Goal: Share content

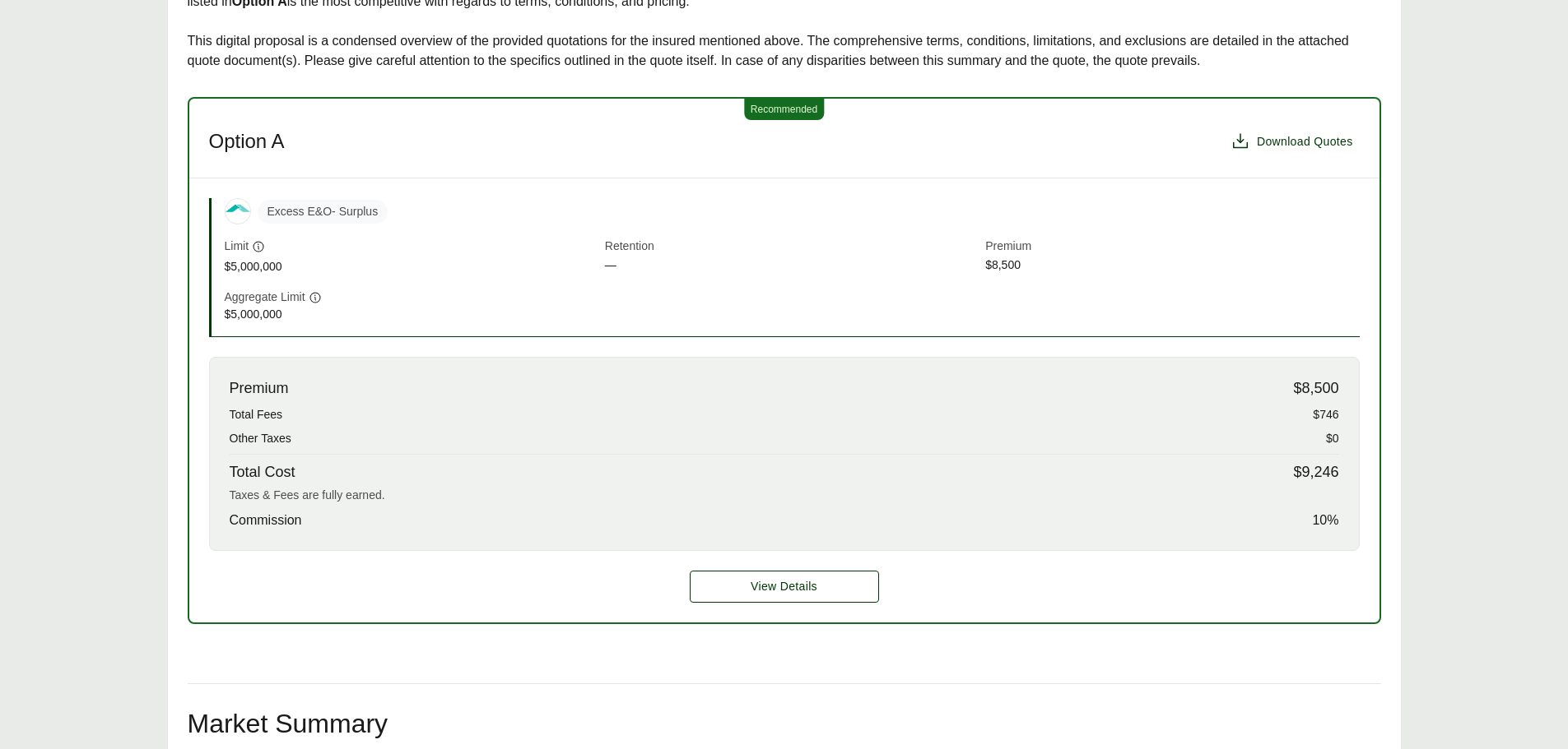
scroll to position [412, 0]
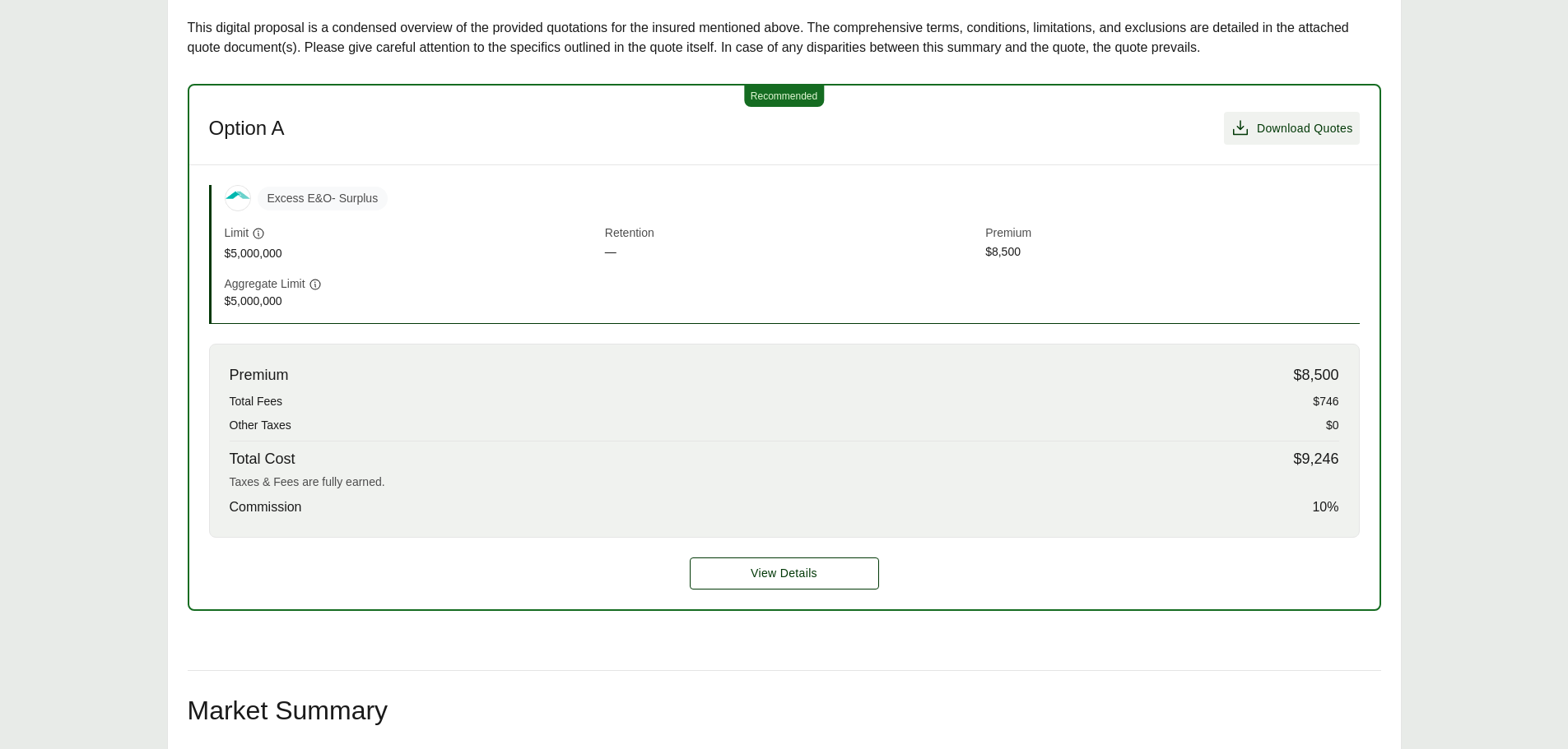
click at [1290, 130] on span "Download Quotes" at bounding box center [1305, 129] width 97 height 17
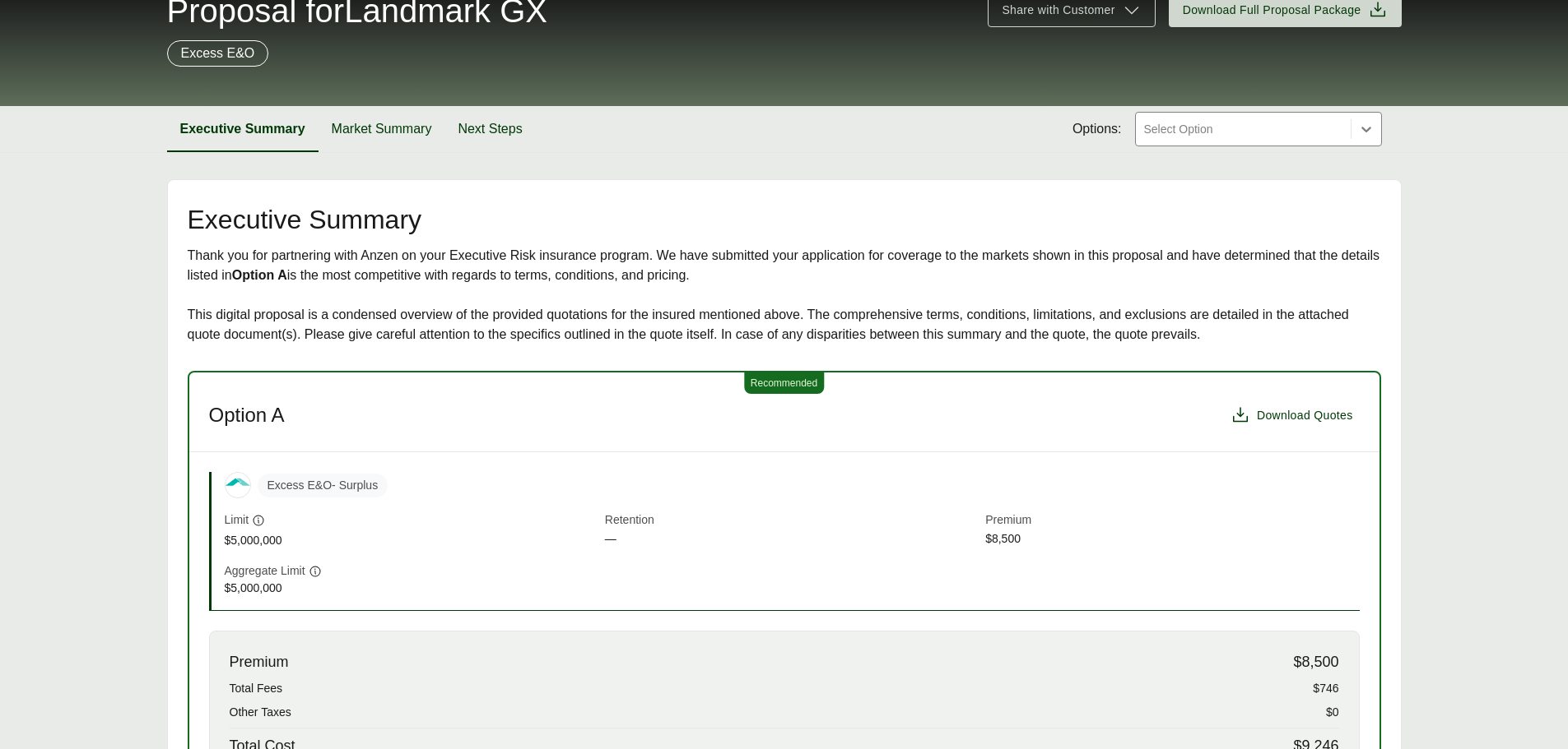
scroll to position [0, 0]
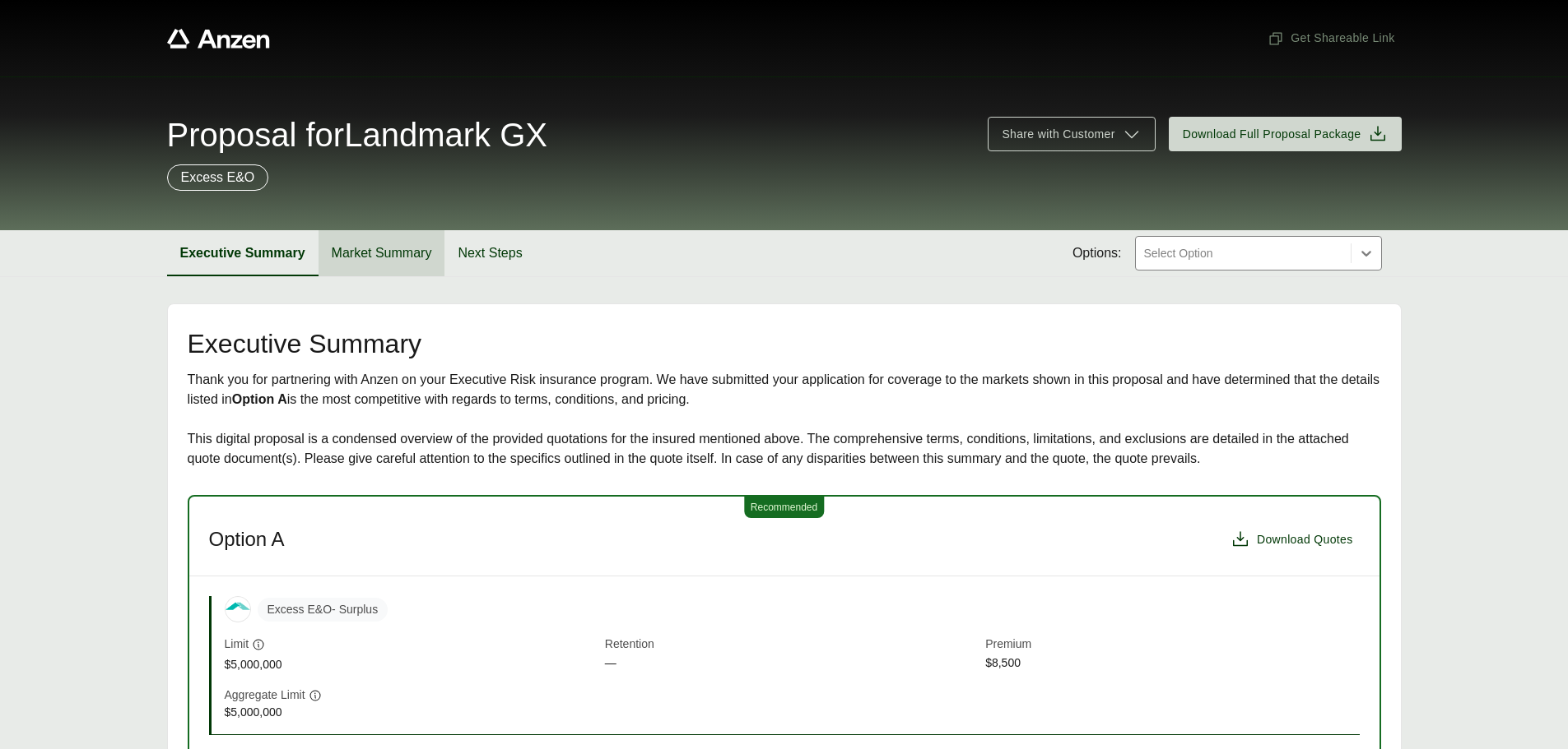
click at [385, 249] on button "Market Summary" at bounding box center [381, 253] width 127 height 46
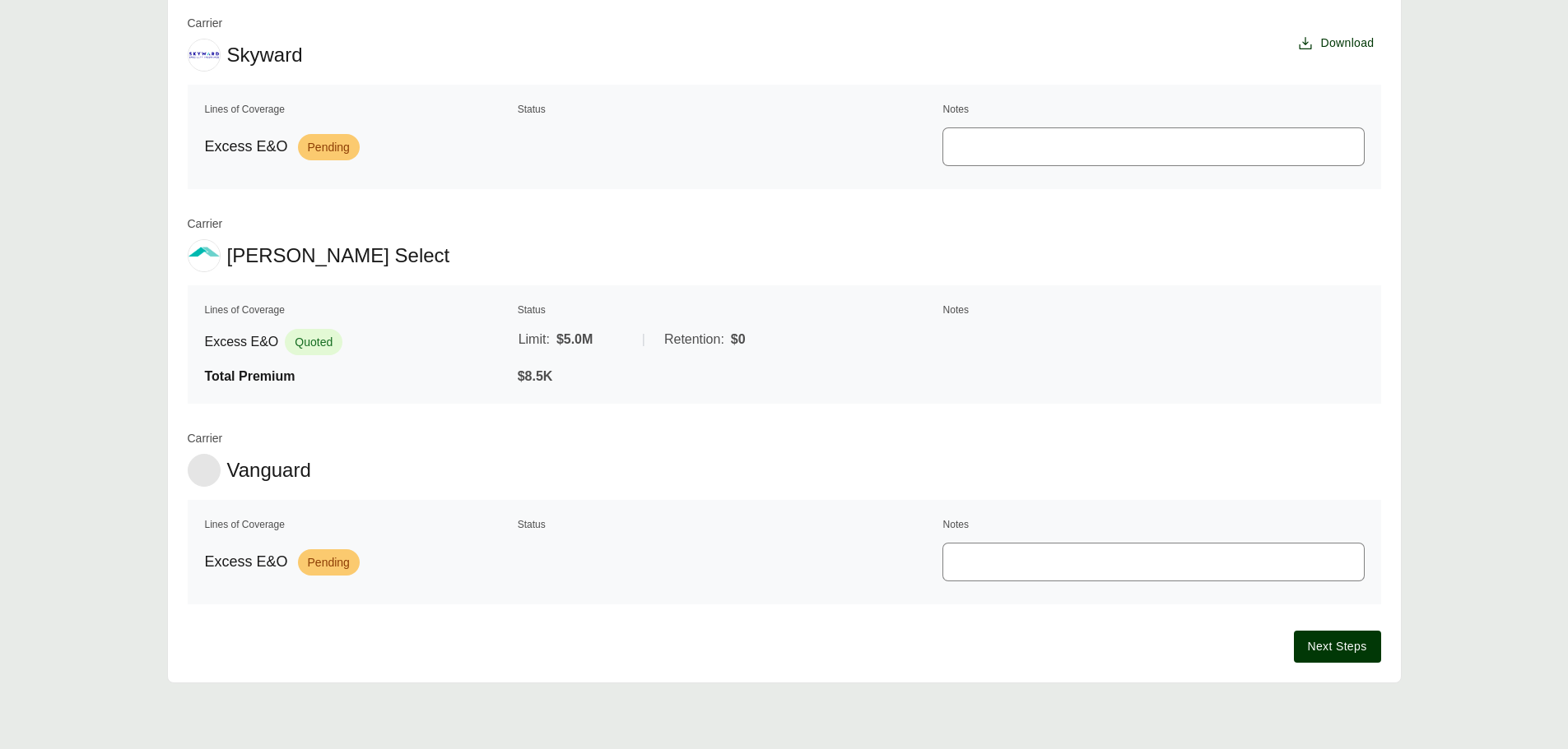
scroll to position [286, 0]
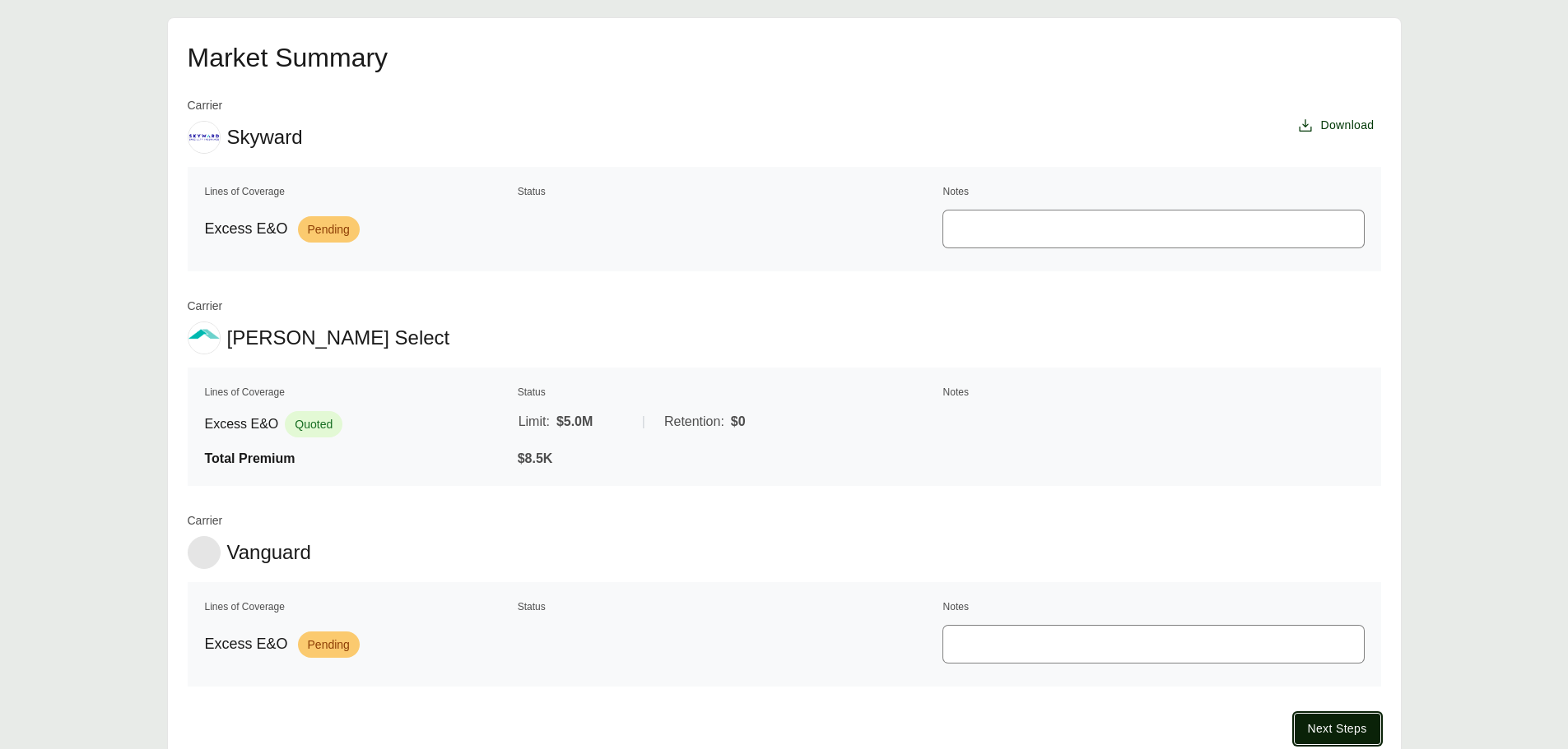
click at [1331, 723] on span "Next Steps" at bounding box center [1337, 730] width 59 height 17
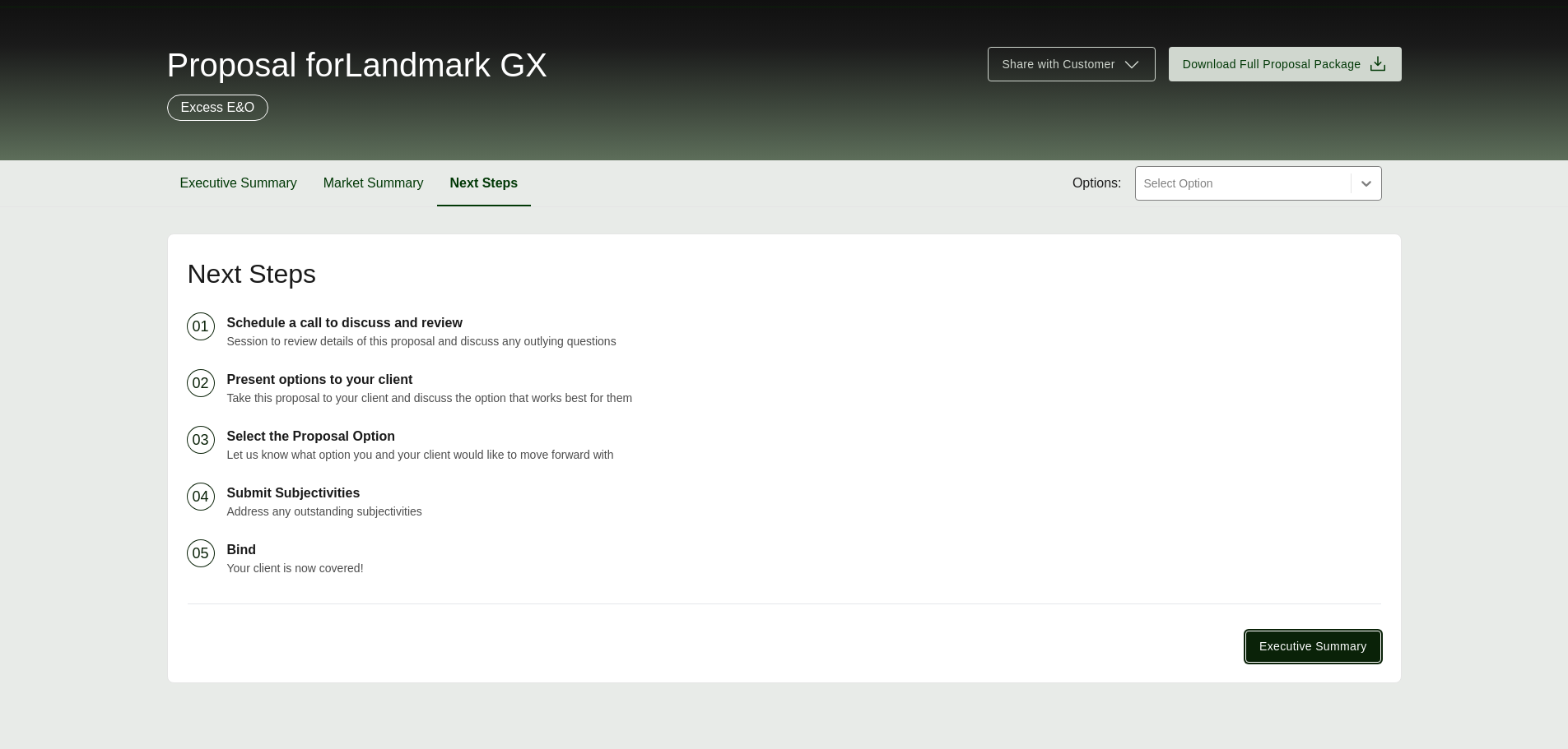
click at [1324, 646] on span "Executive Summary" at bounding box center [1312, 648] width 107 height 17
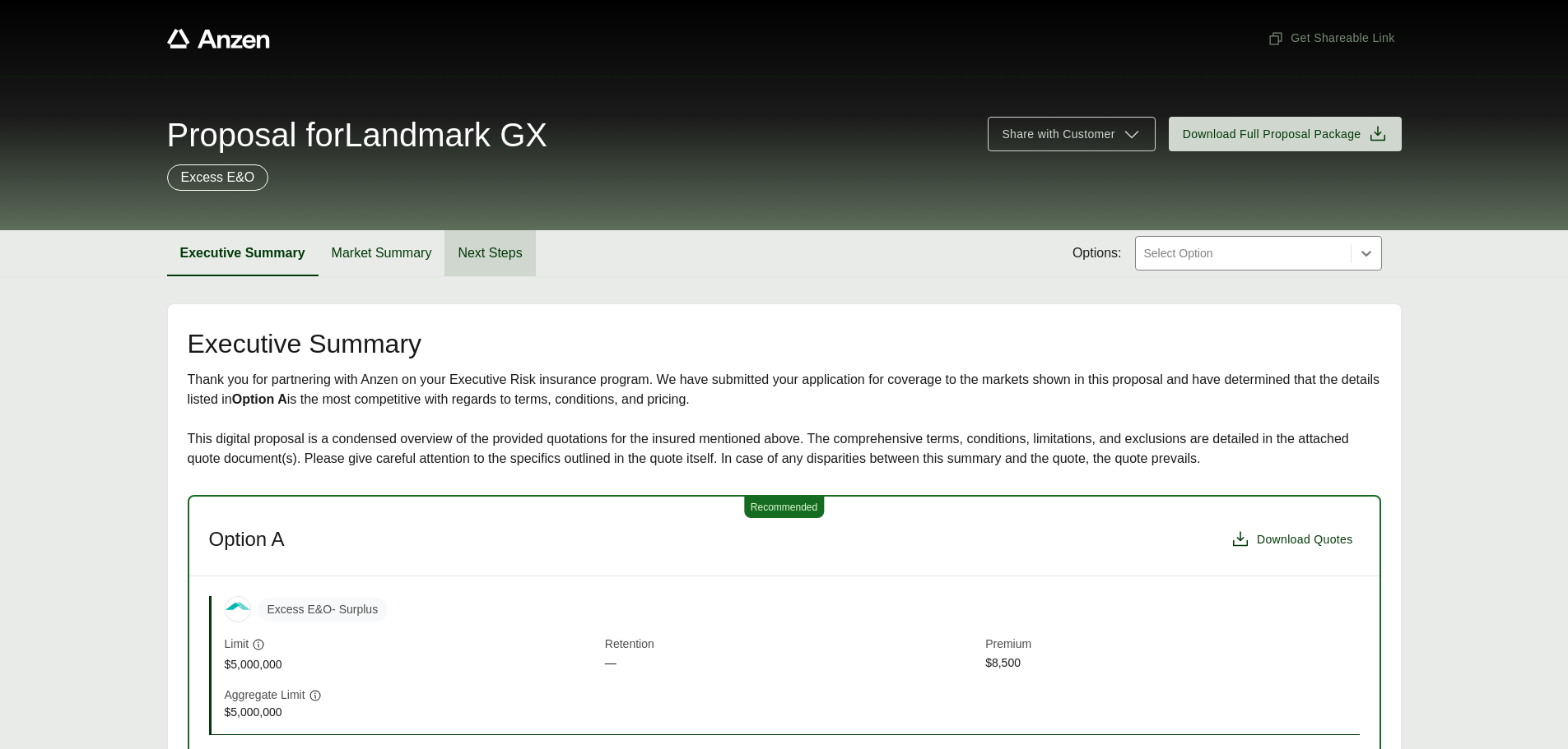
click at [481, 255] on button "Next Steps" at bounding box center [490, 253] width 91 height 46
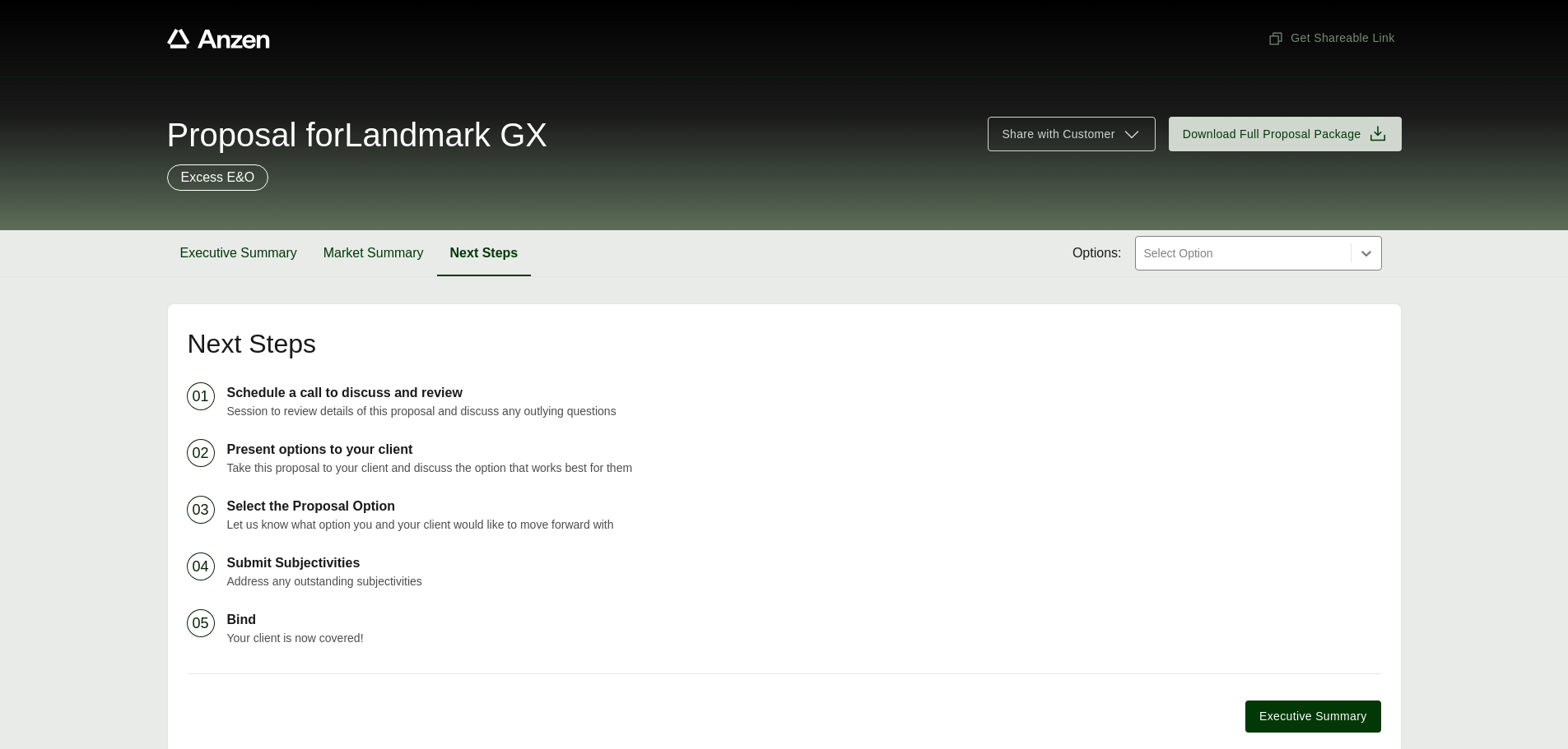
click at [340, 399] on p "Schedule a call to discuss and review" at bounding box center [803, 393] width 1153 height 19
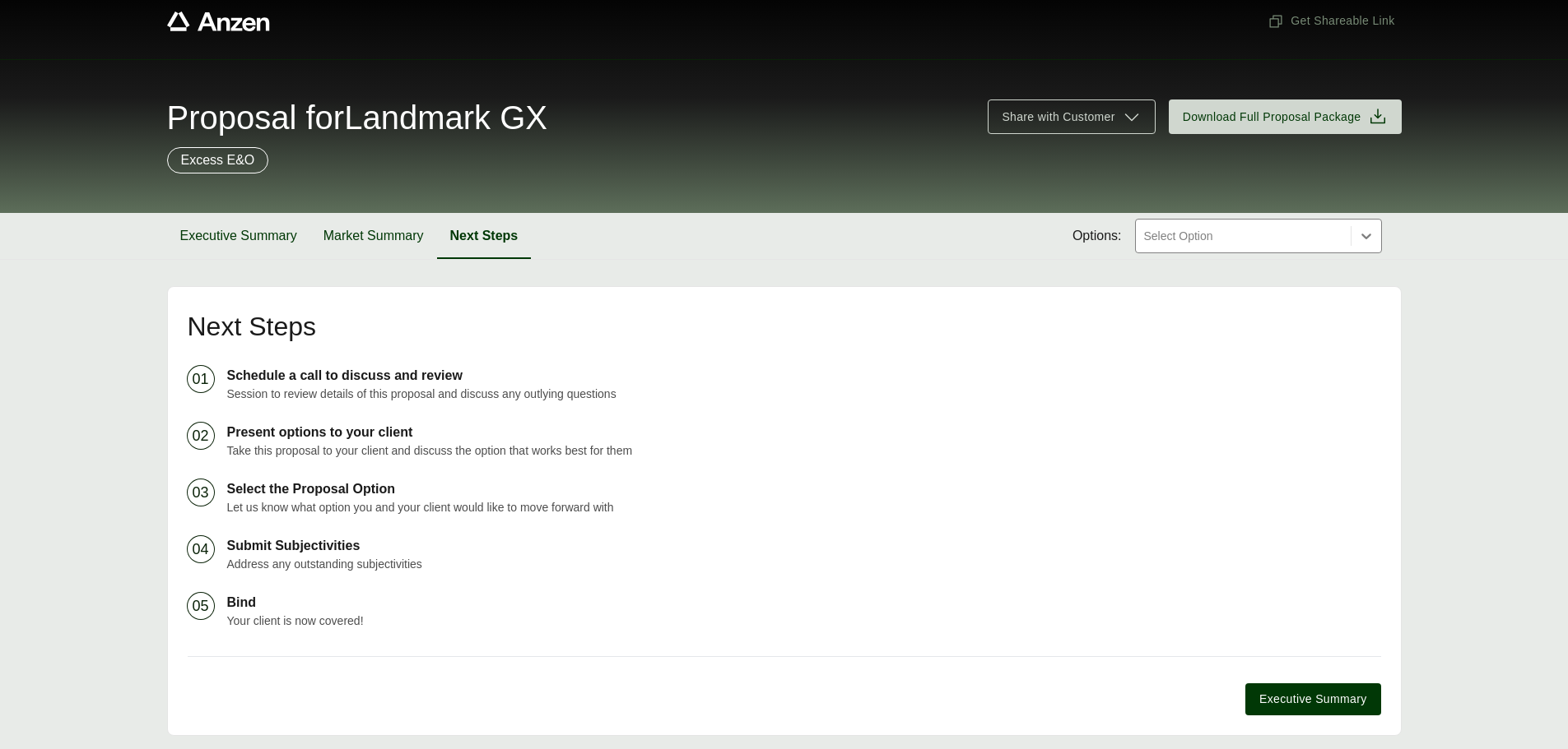
scroll to position [70, 0]
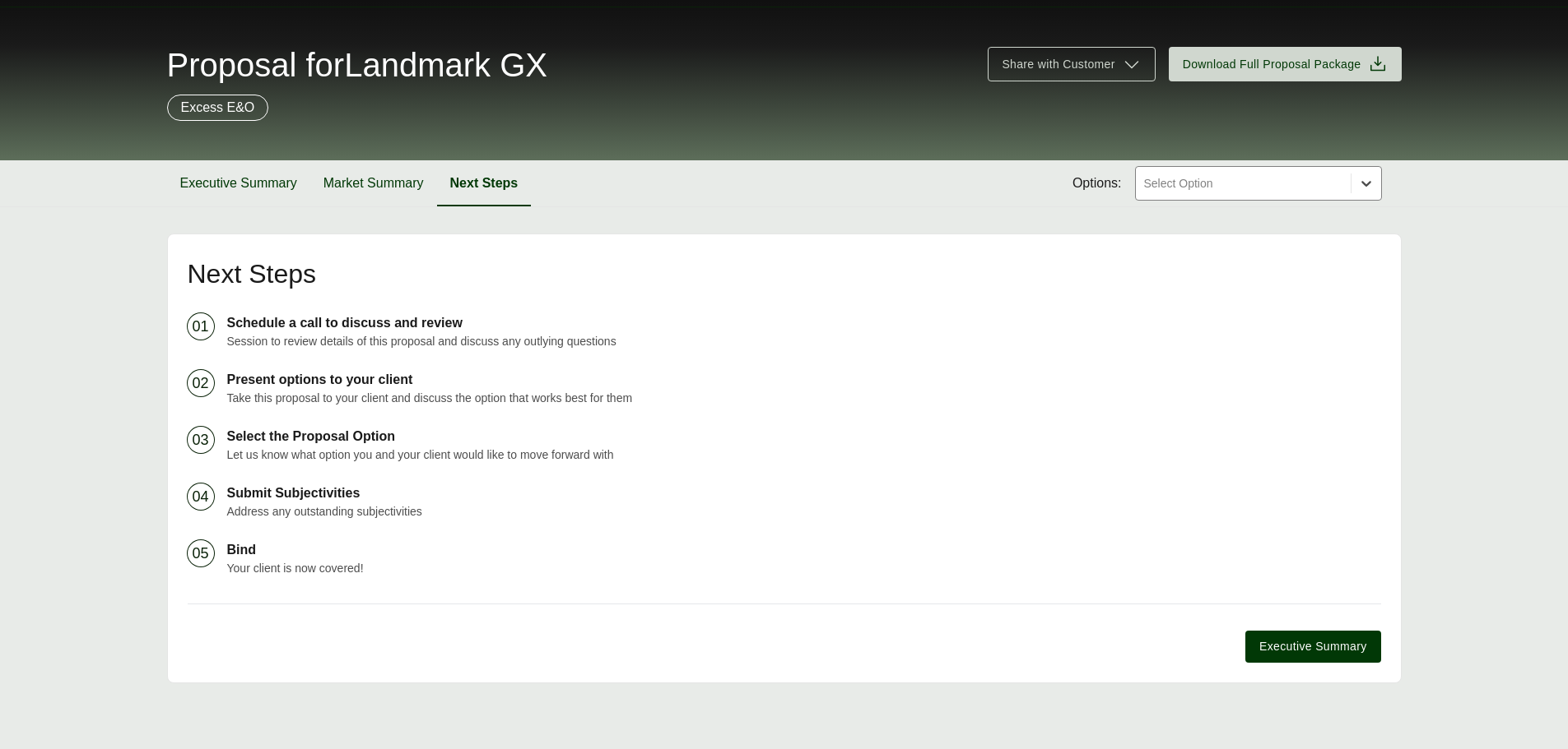
click at [1360, 187] on icon at bounding box center [1365, 183] width 16 height 16
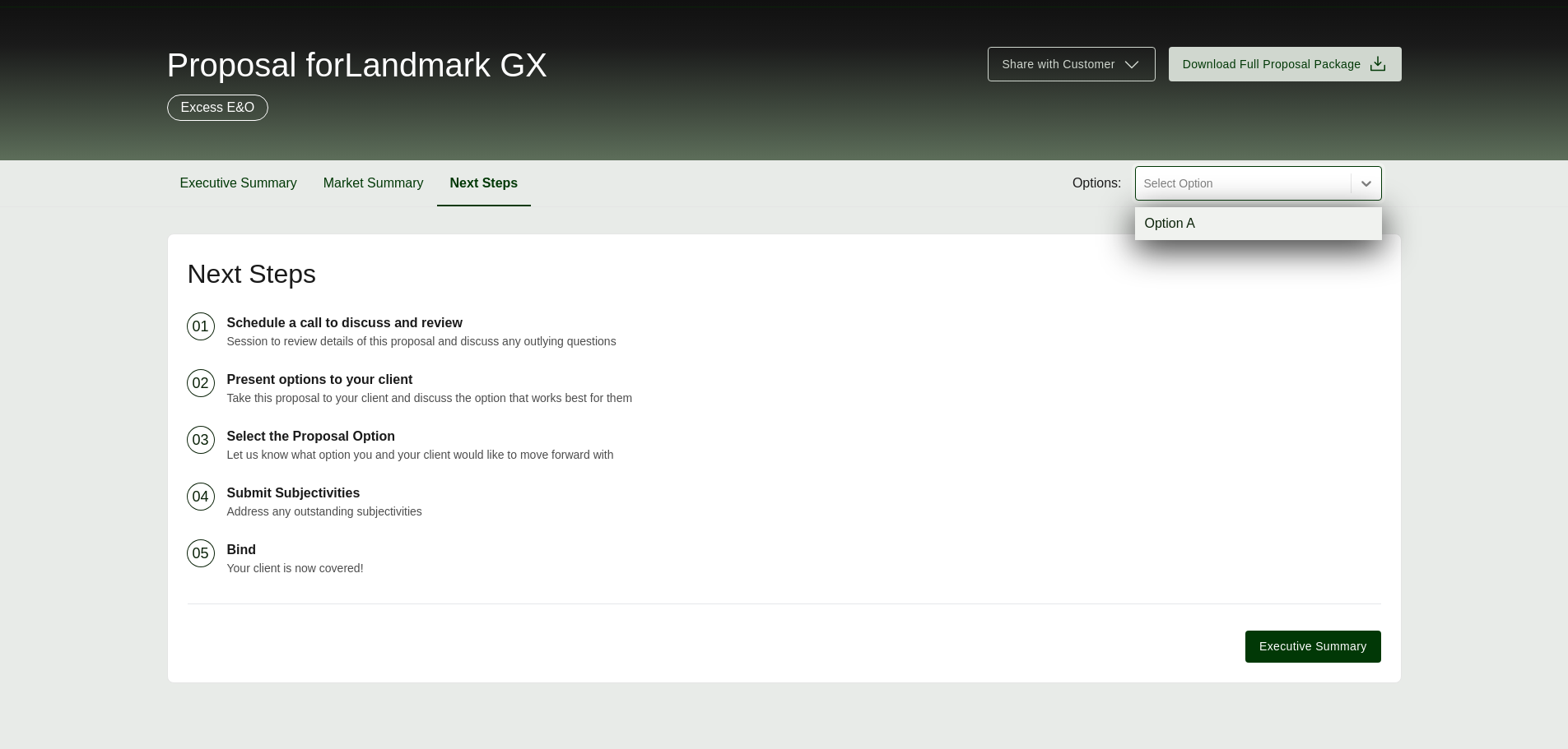
click at [1330, 227] on div "Option A" at bounding box center [1258, 224] width 247 height 33
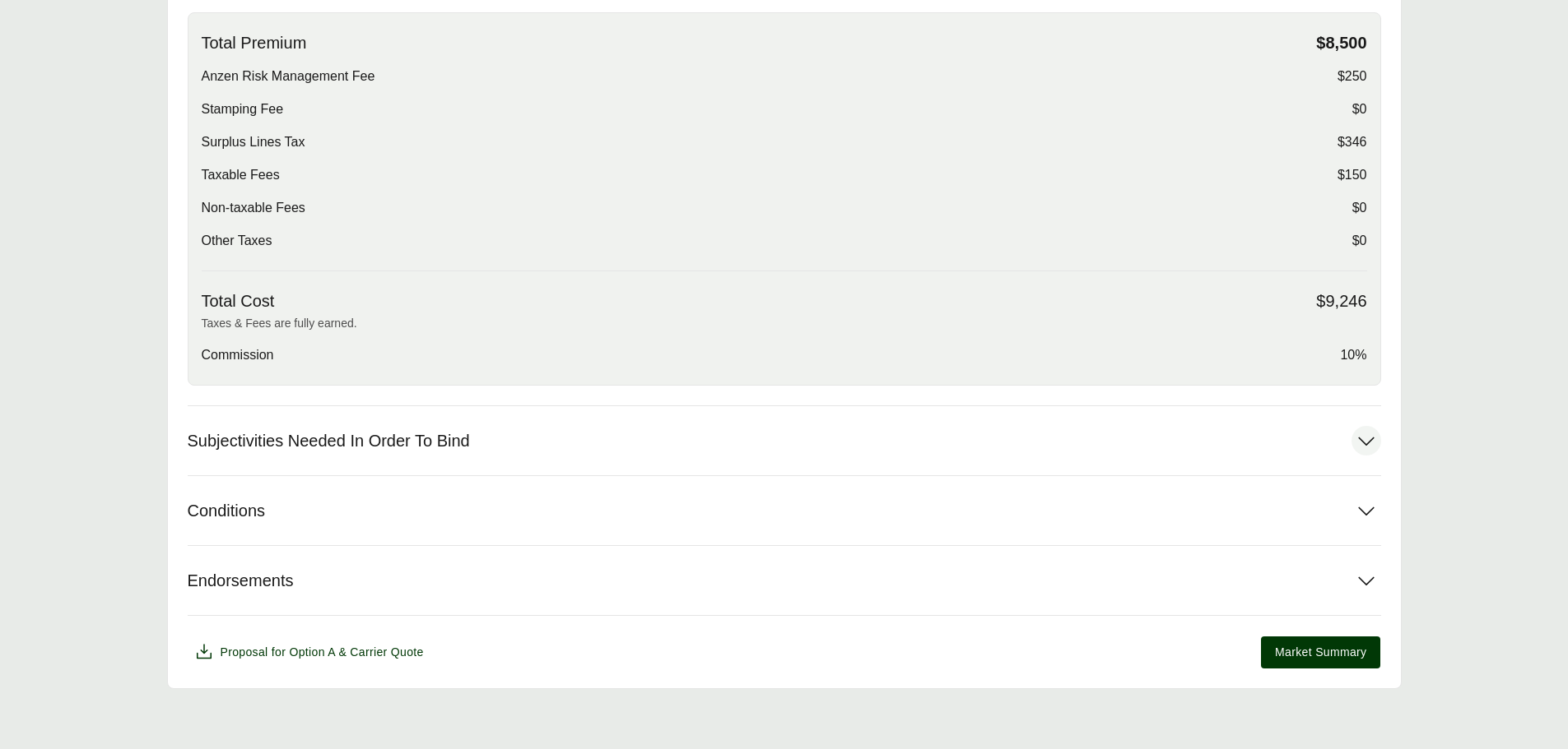
scroll to position [565, 0]
click at [1324, 648] on span "Market Summary" at bounding box center [1320, 652] width 91 height 17
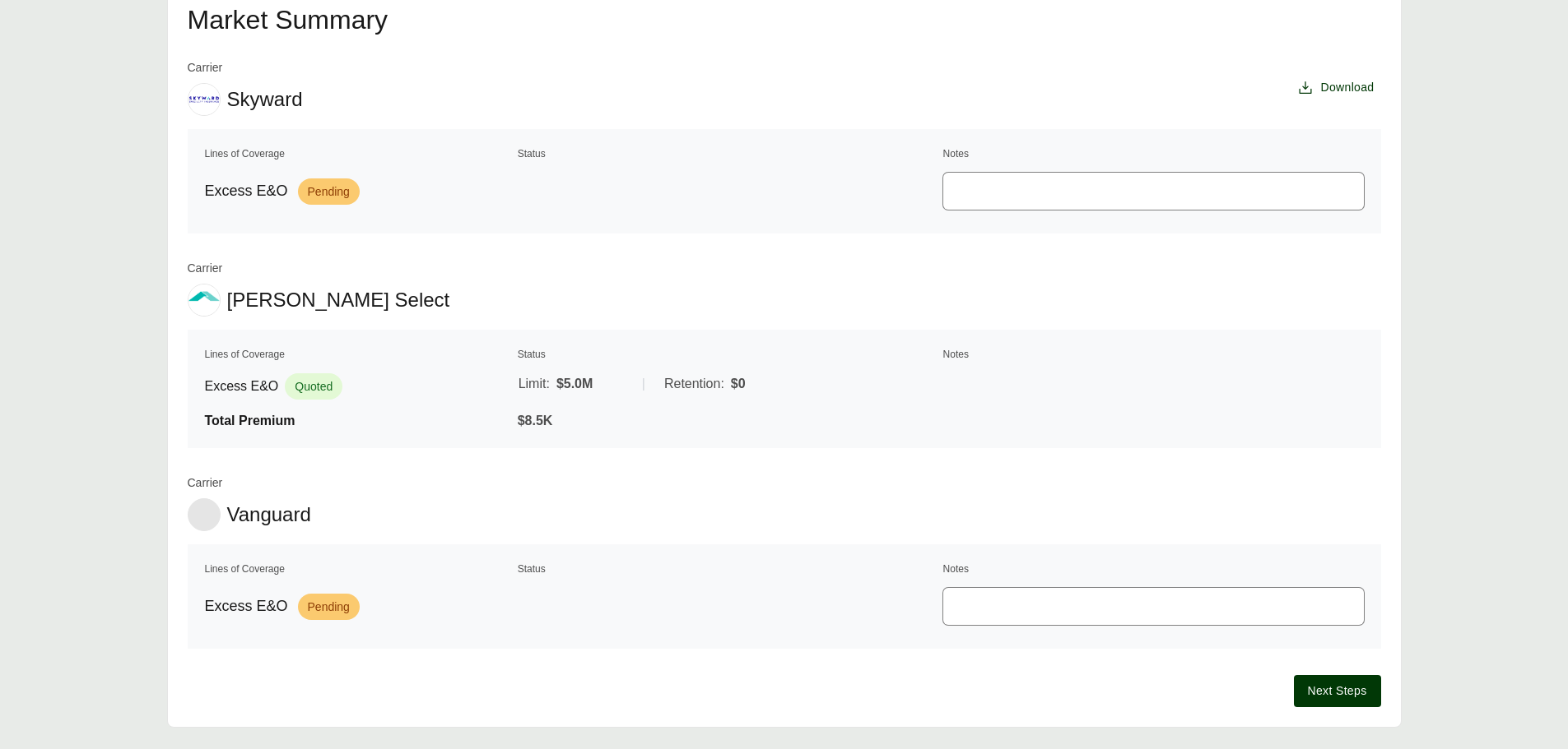
scroll to position [368, 0]
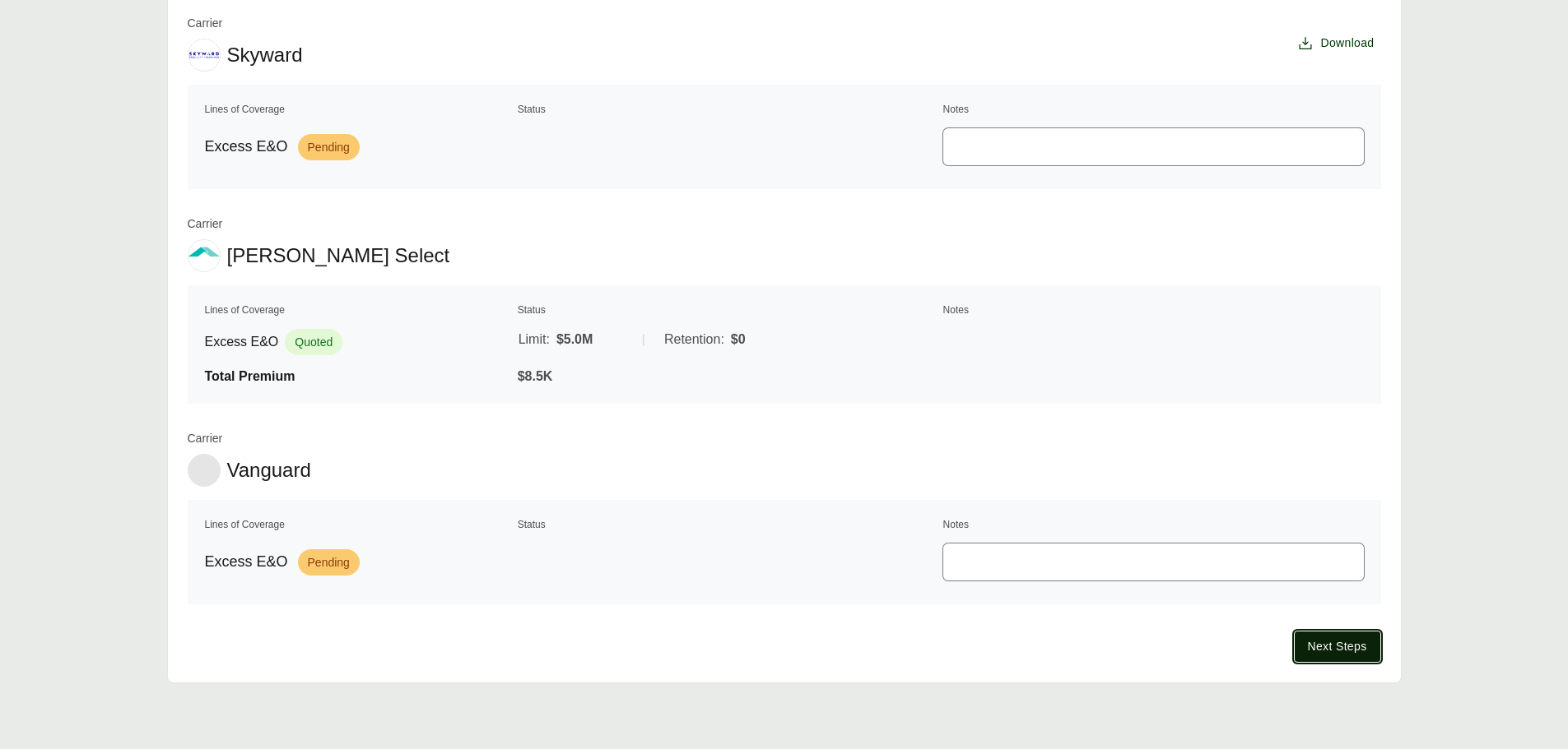
click at [1351, 642] on span "Next Steps" at bounding box center [1337, 648] width 59 height 17
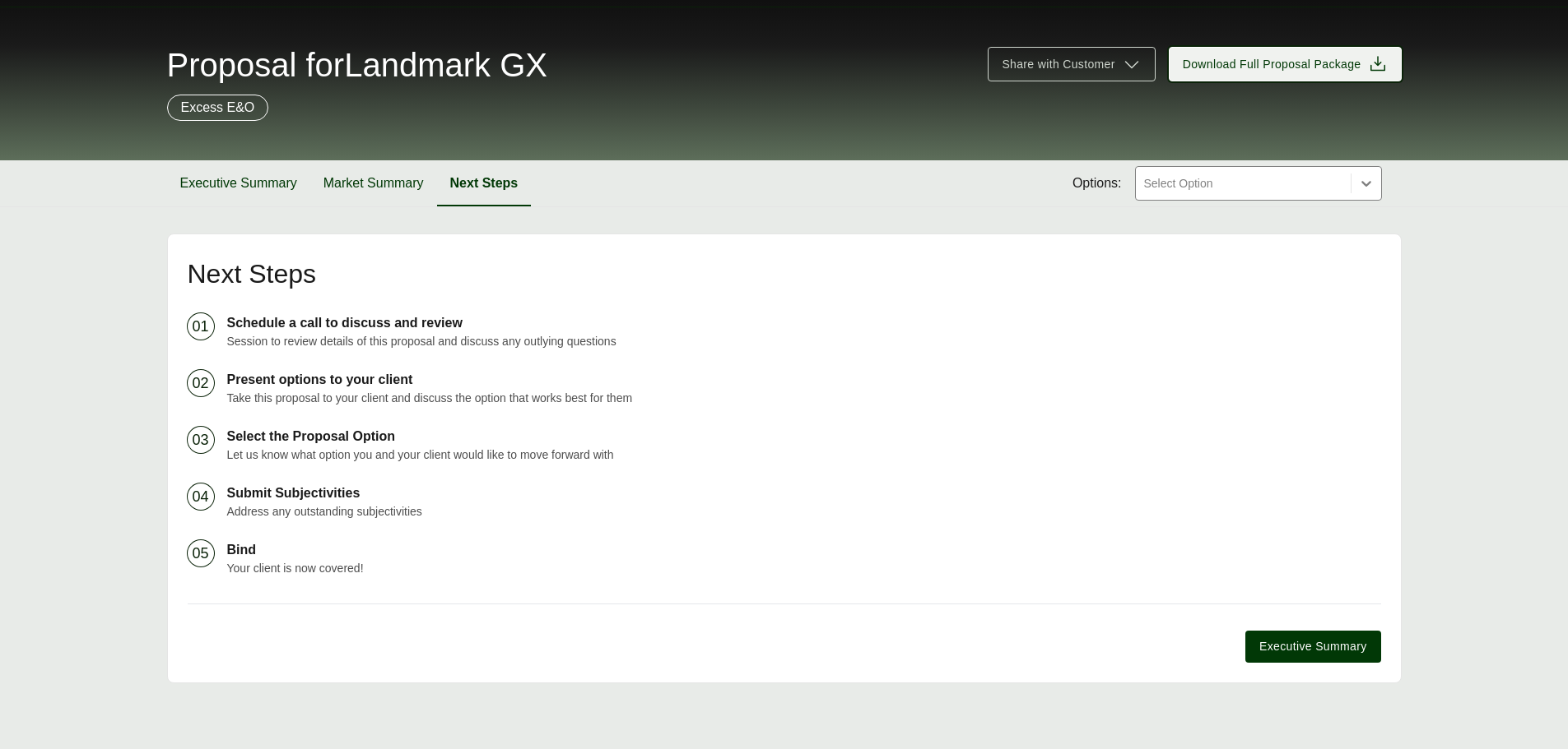
click at [1379, 64] on icon at bounding box center [1377, 63] width 15 height 14
click at [1171, 366] on ol "01 Schedule a call to discuss and review Session to review details of this prop…" at bounding box center [784, 445] width 1193 height 264
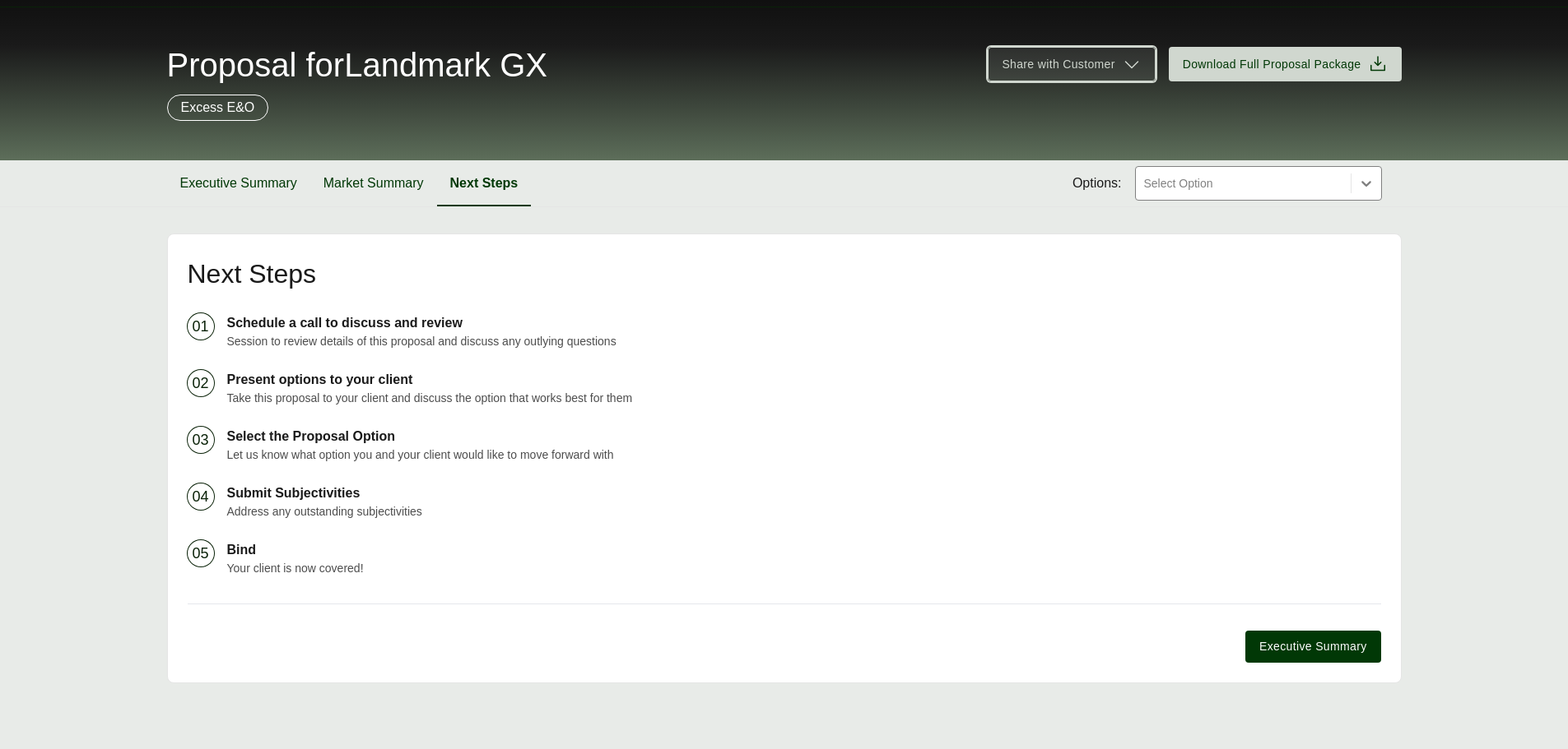
click at [1131, 64] on icon at bounding box center [1131, 64] width 19 height 19
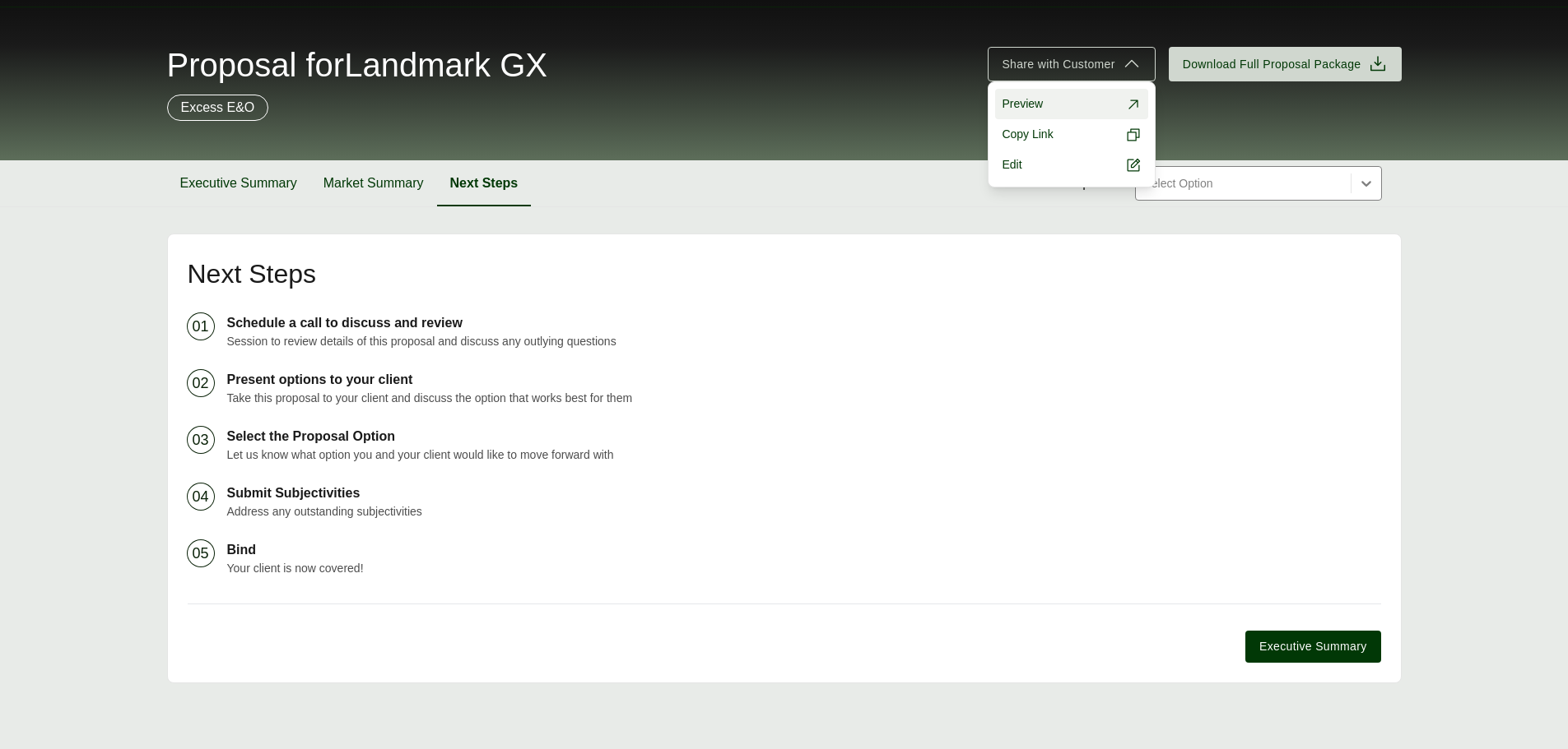
click at [1120, 104] on link "Preview" at bounding box center [1070, 103] width 152 height 30
click at [1130, 61] on icon at bounding box center [1131, 64] width 19 height 19
click at [657, 146] on div "Proposal for Landmark GX Share with Customer Preview Copy Link Edit Download Fu…" at bounding box center [784, 83] width 1568 height 154
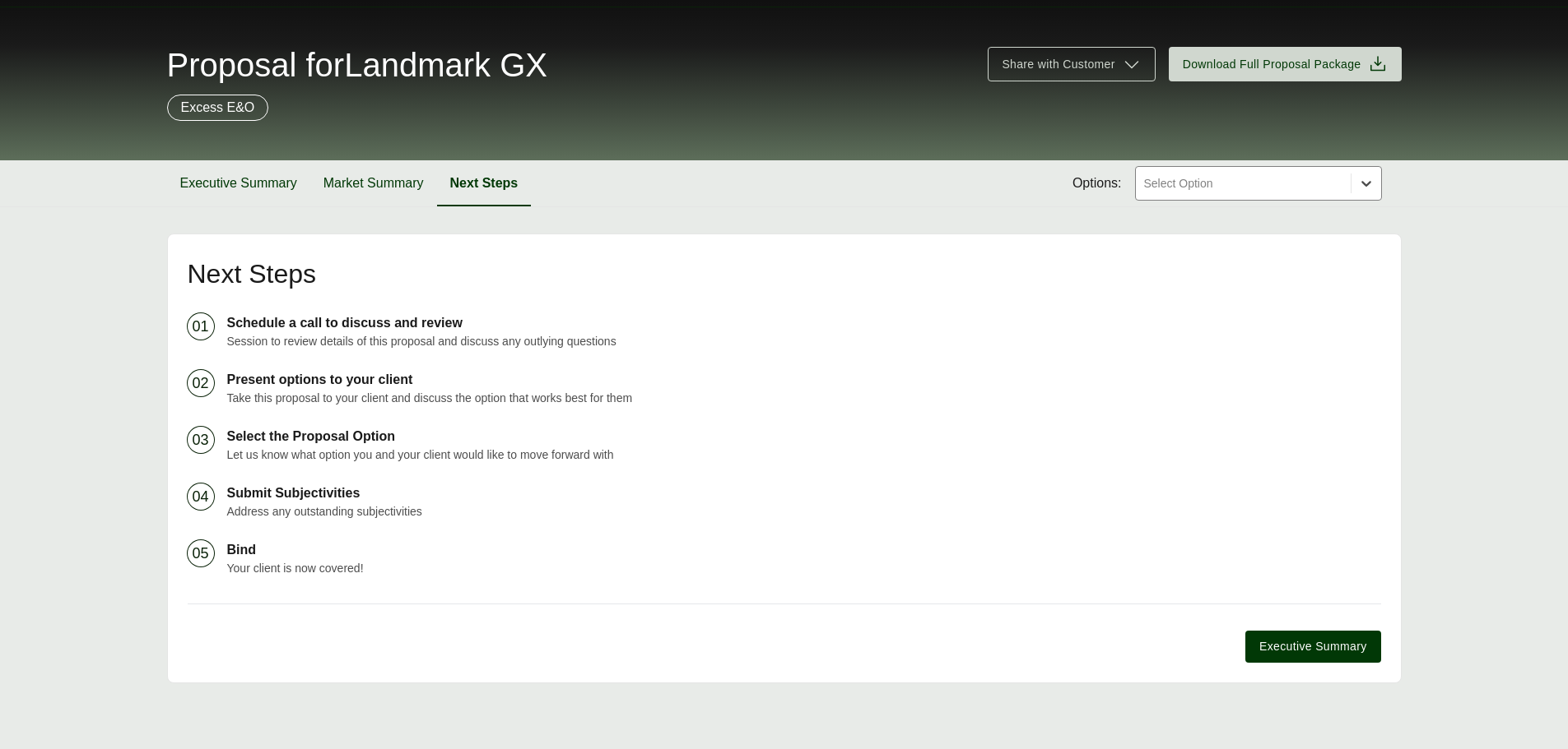
click at [1371, 188] on icon at bounding box center [1365, 183] width 16 height 16
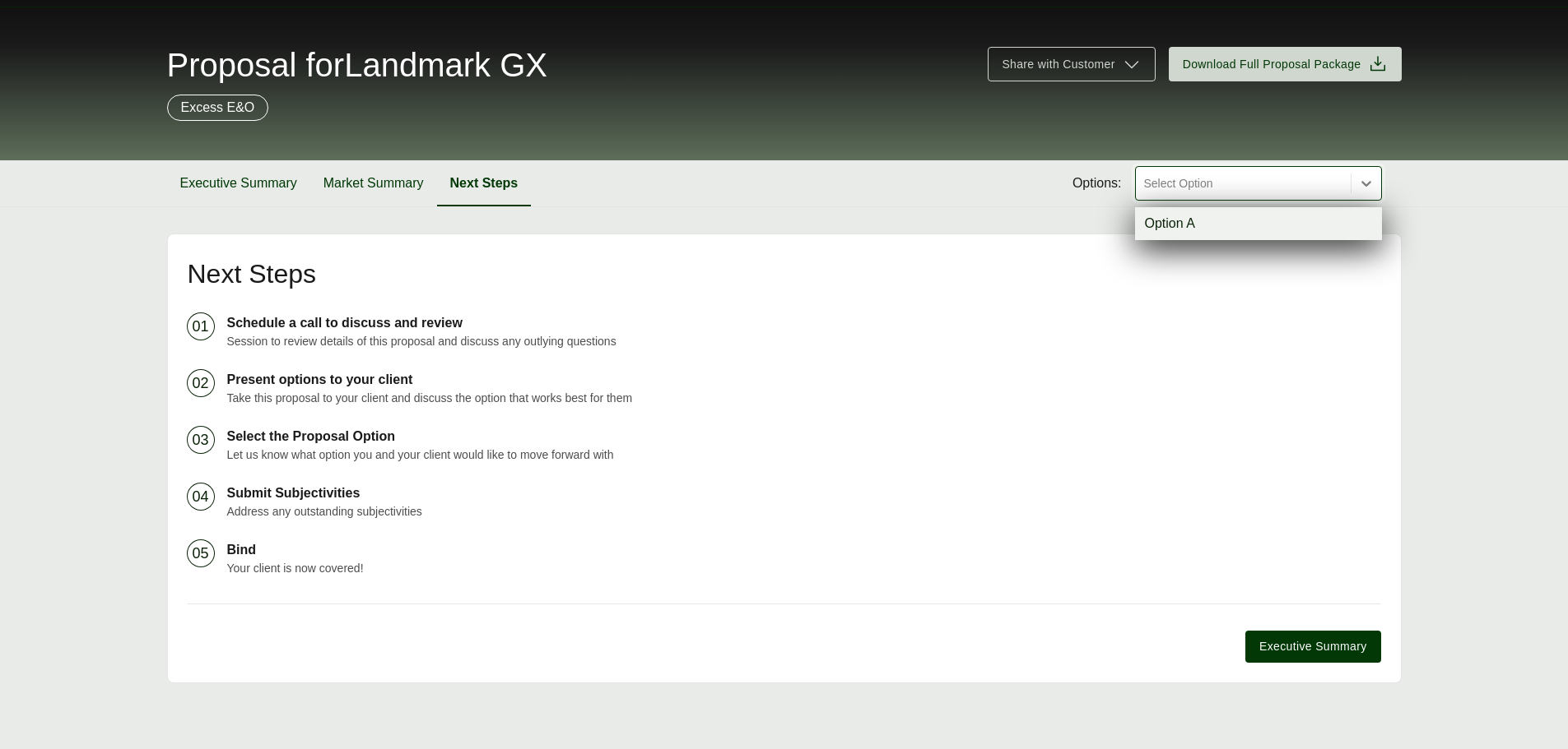
click at [1333, 224] on div "Option A" at bounding box center [1258, 224] width 247 height 33
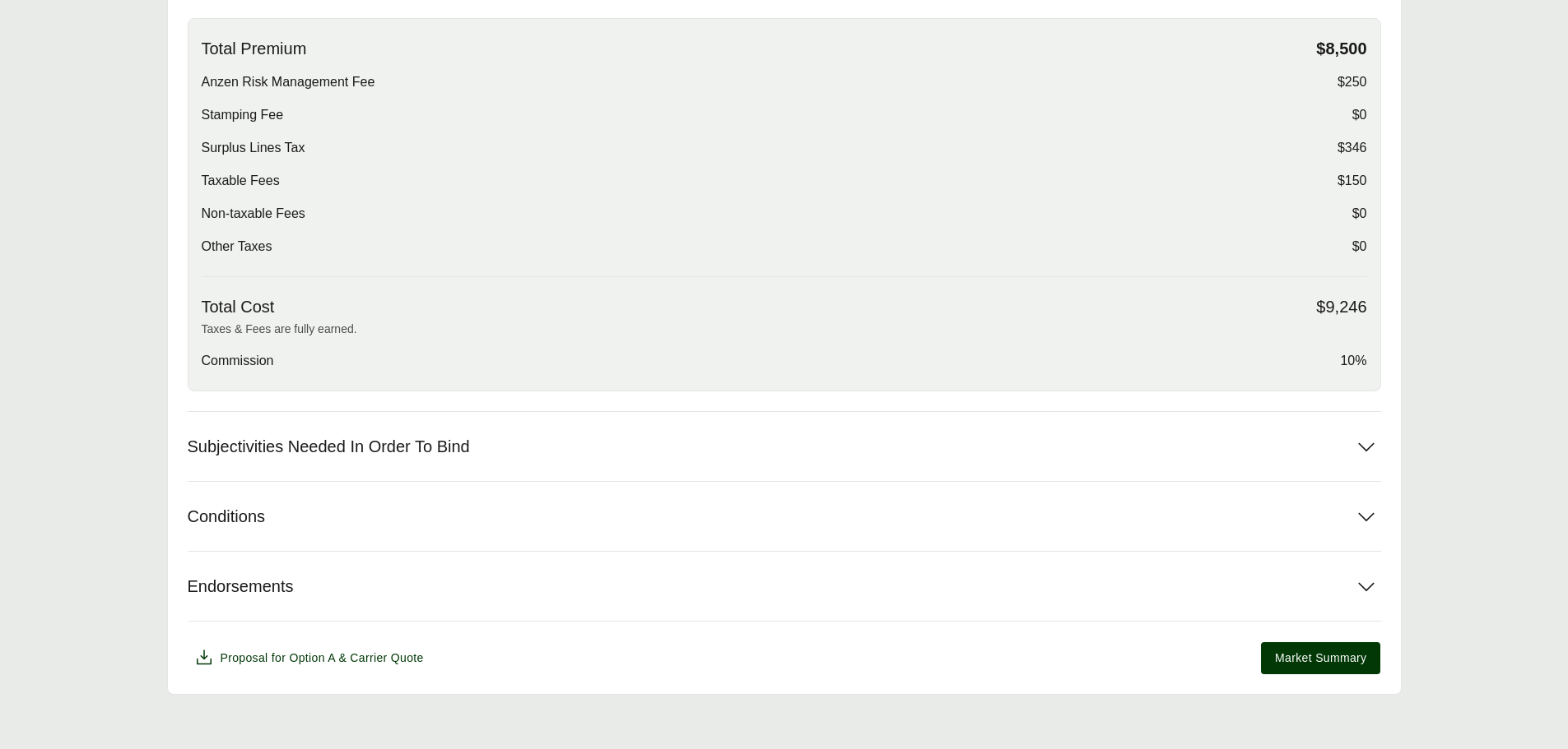
scroll to position [565, 0]
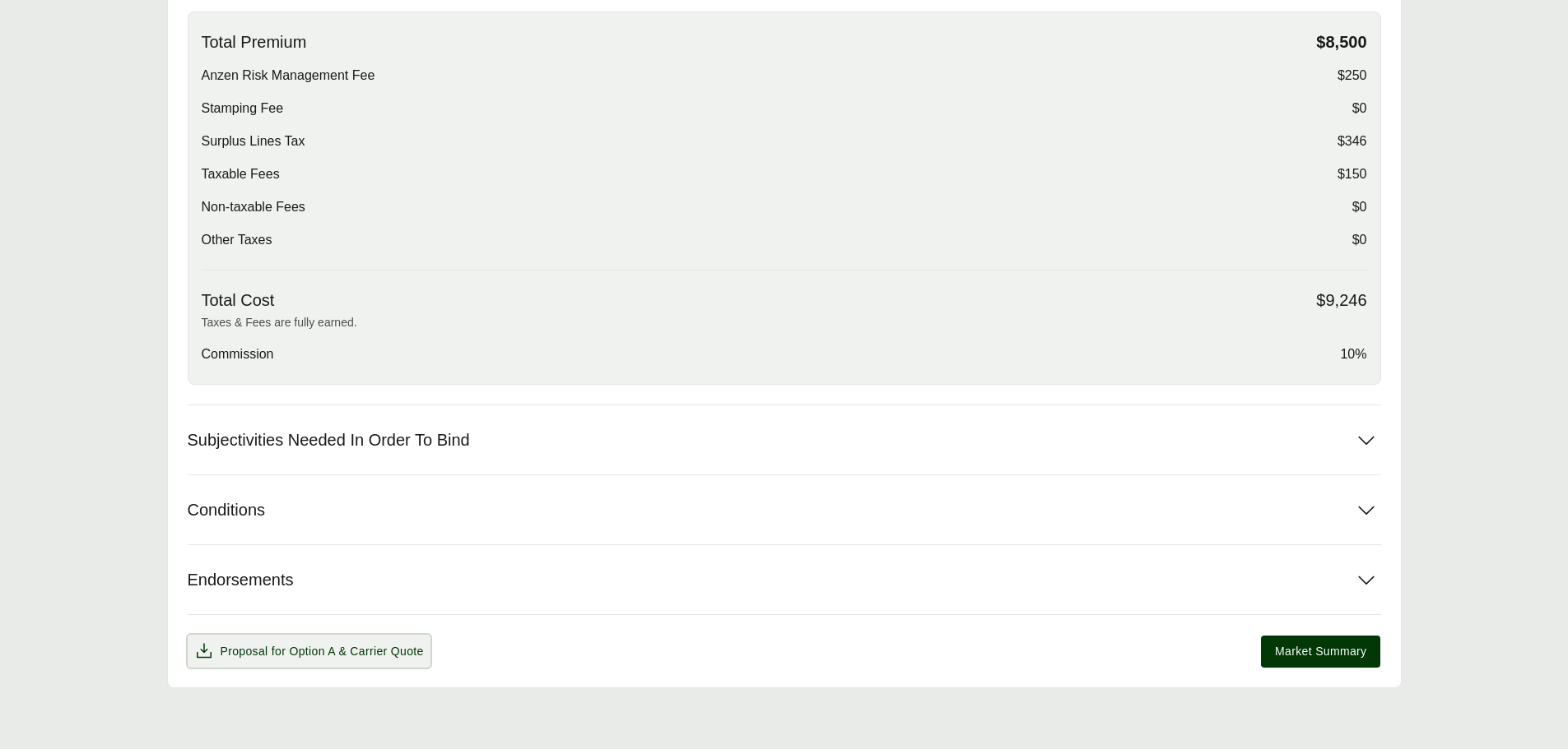
click at [207, 651] on icon at bounding box center [204, 651] width 19 height 19
drag, startPoint x: 1478, startPoint y: 0, endPoint x: 1094, endPoint y: 105, distance: 398.1
click at [1094, 105] on div "Stamping Fee $0" at bounding box center [784, 108] width 1165 height 19
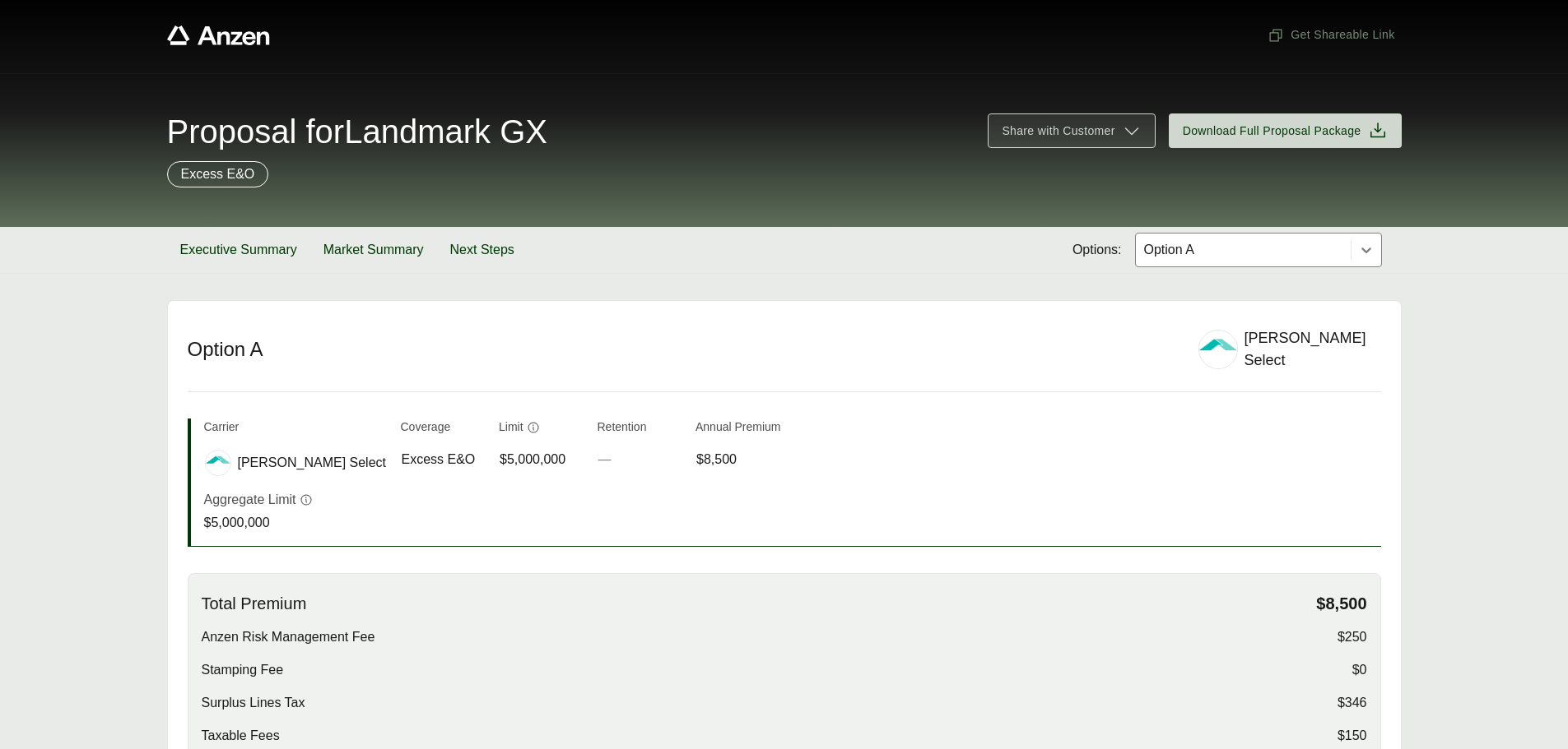
scroll to position [0, 0]
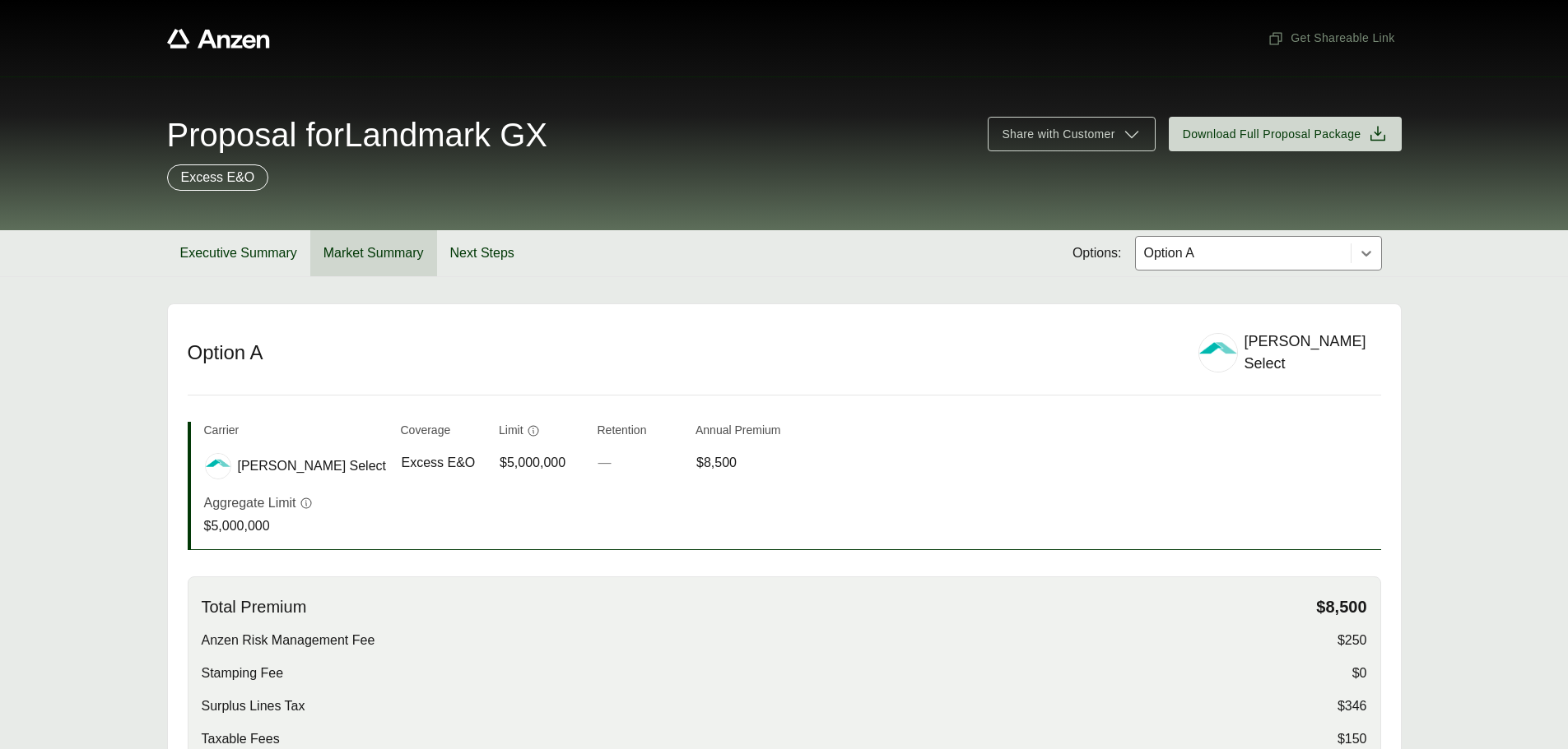
click at [344, 255] on button "Market Summary" at bounding box center [373, 253] width 127 height 46
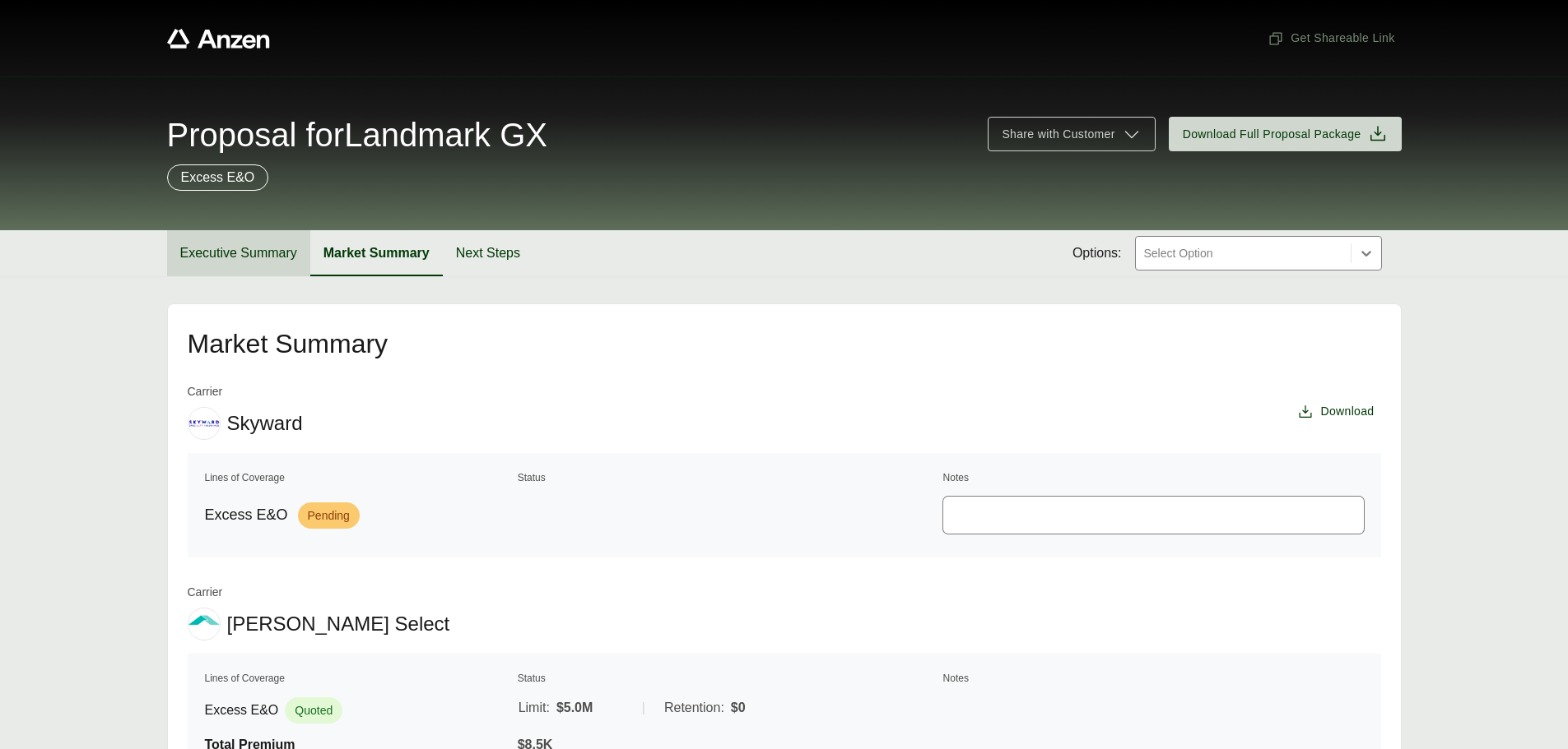
click at [239, 251] on button "Executive Summary" at bounding box center [239, 253] width 143 height 46
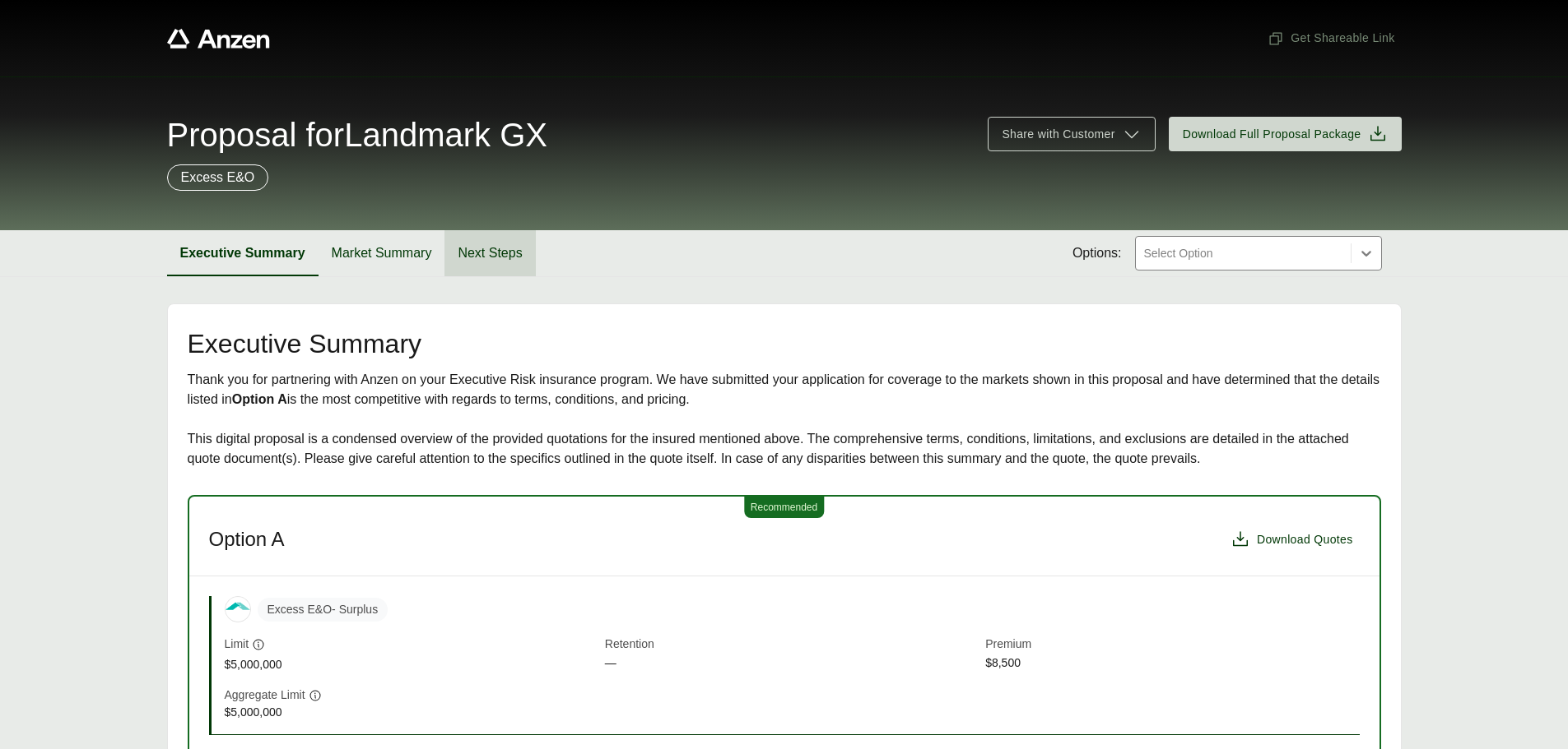
click at [516, 251] on button "Next Steps" at bounding box center [490, 253] width 91 height 46
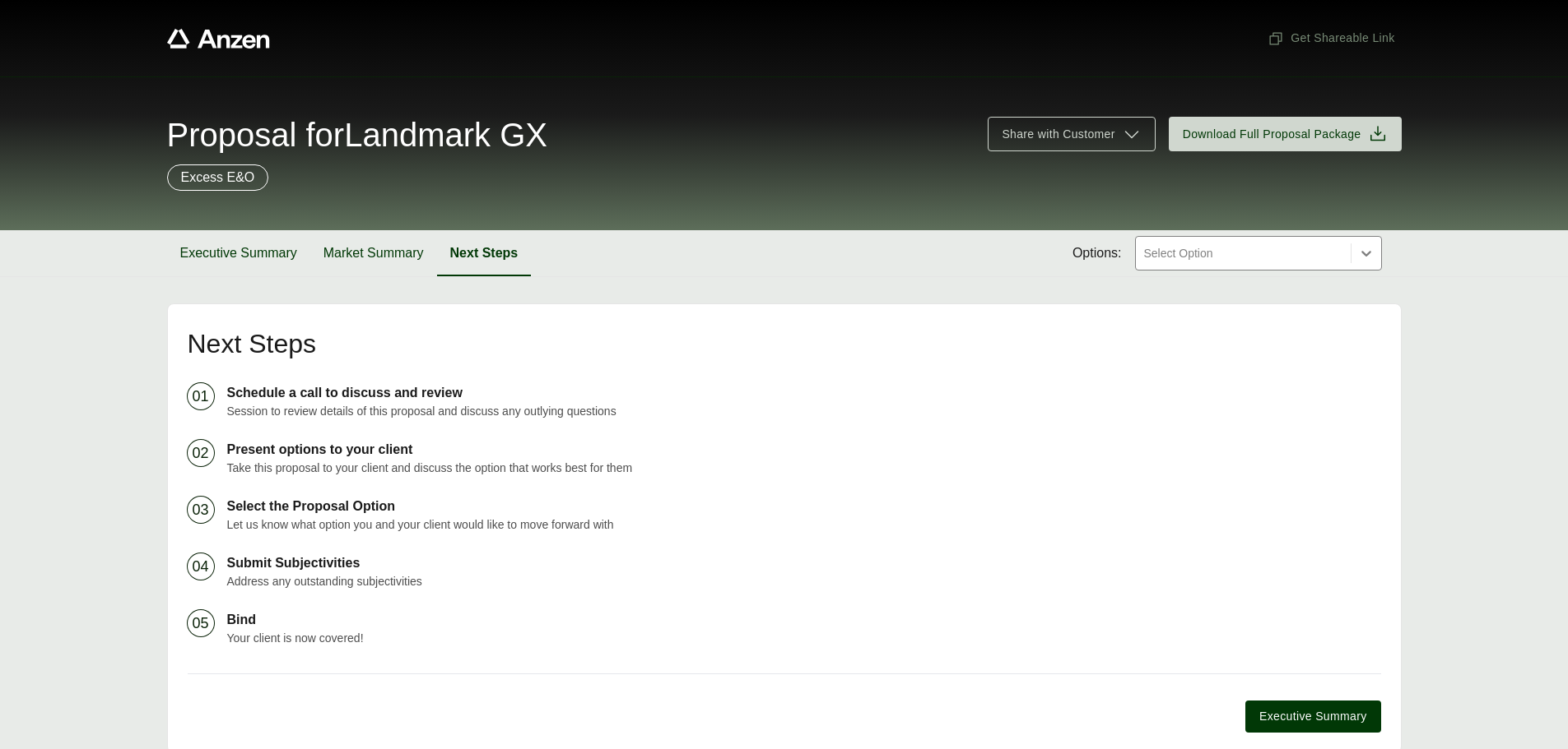
scroll to position [70, 0]
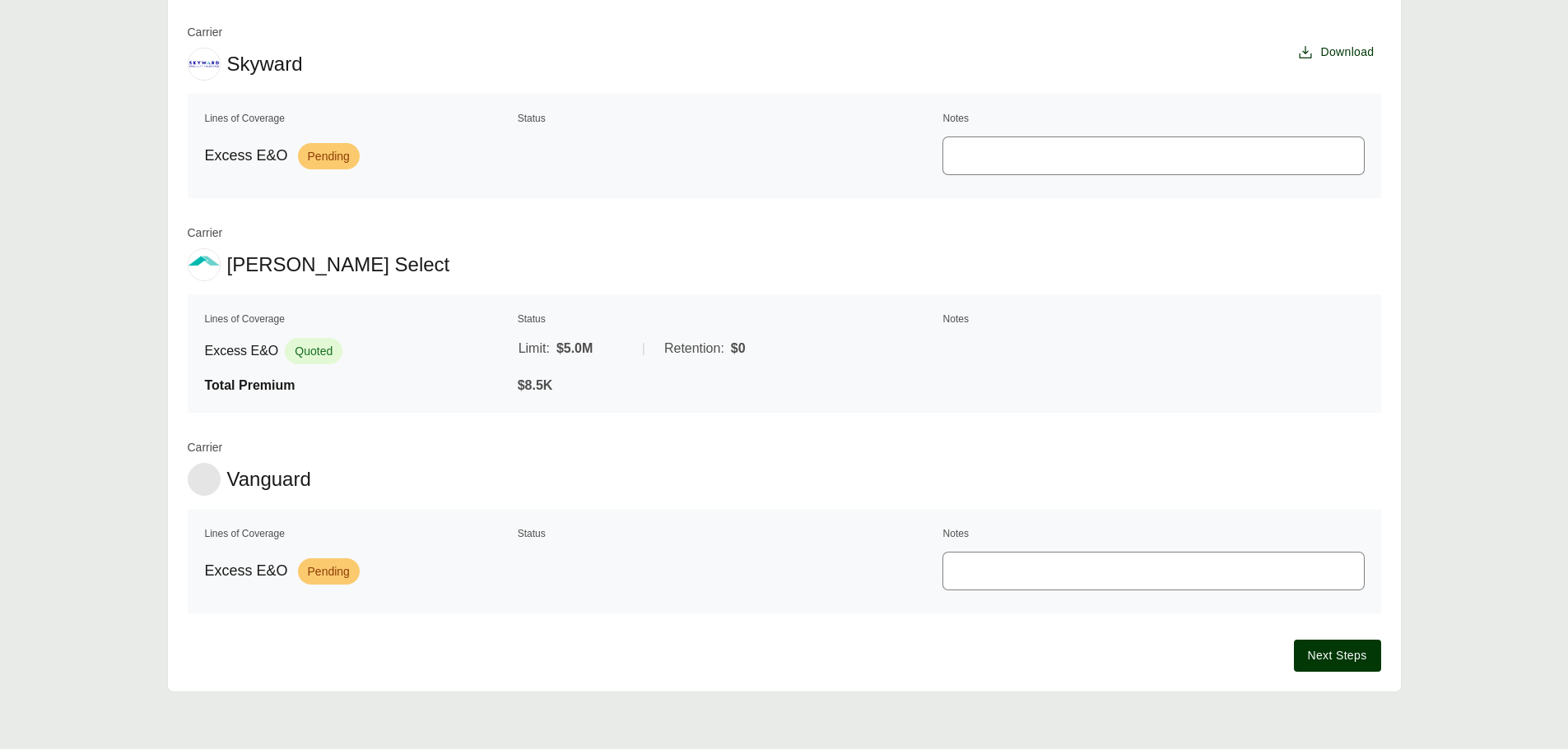
scroll to position [368, 0]
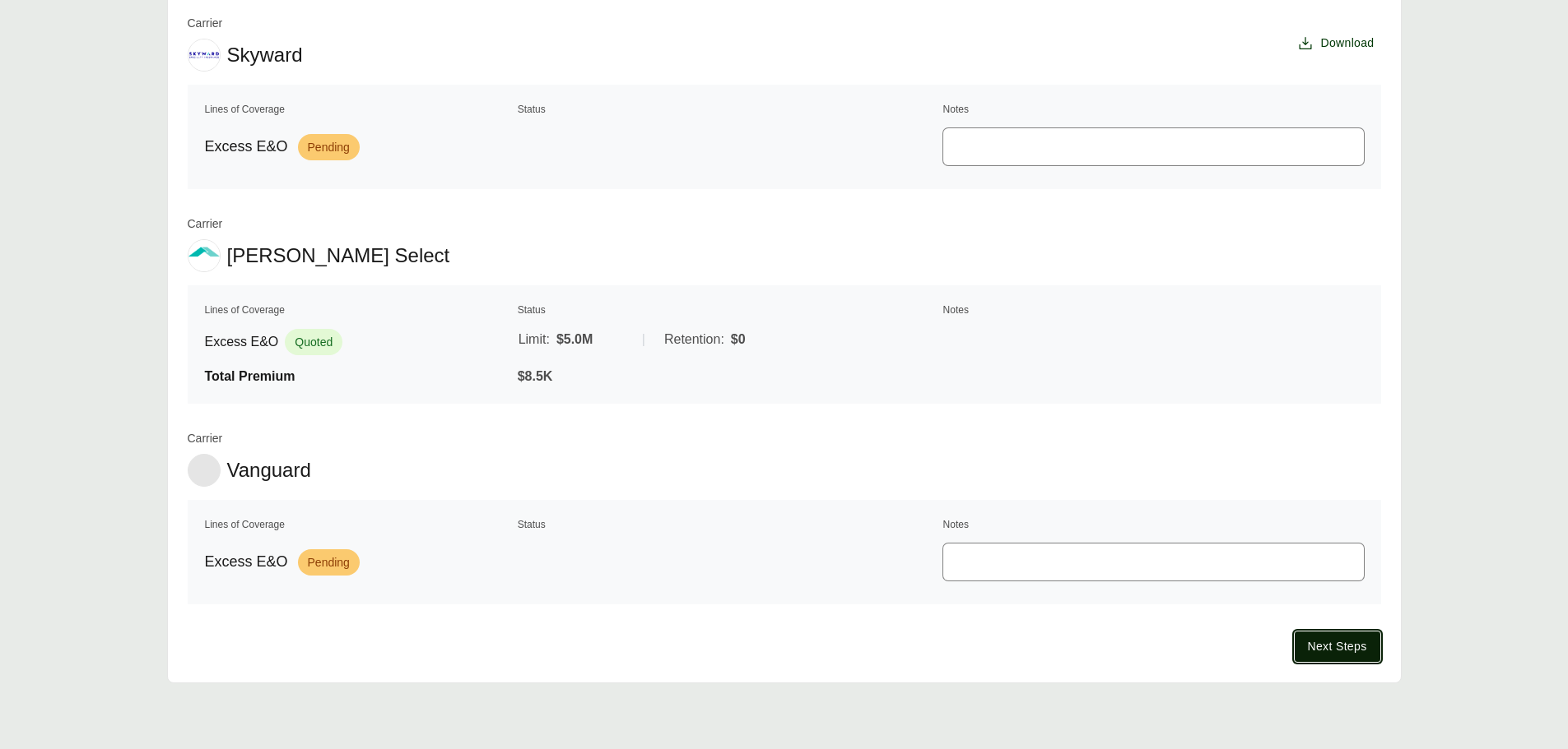
click at [1329, 643] on span "Next Steps" at bounding box center [1337, 648] width 59 height 17
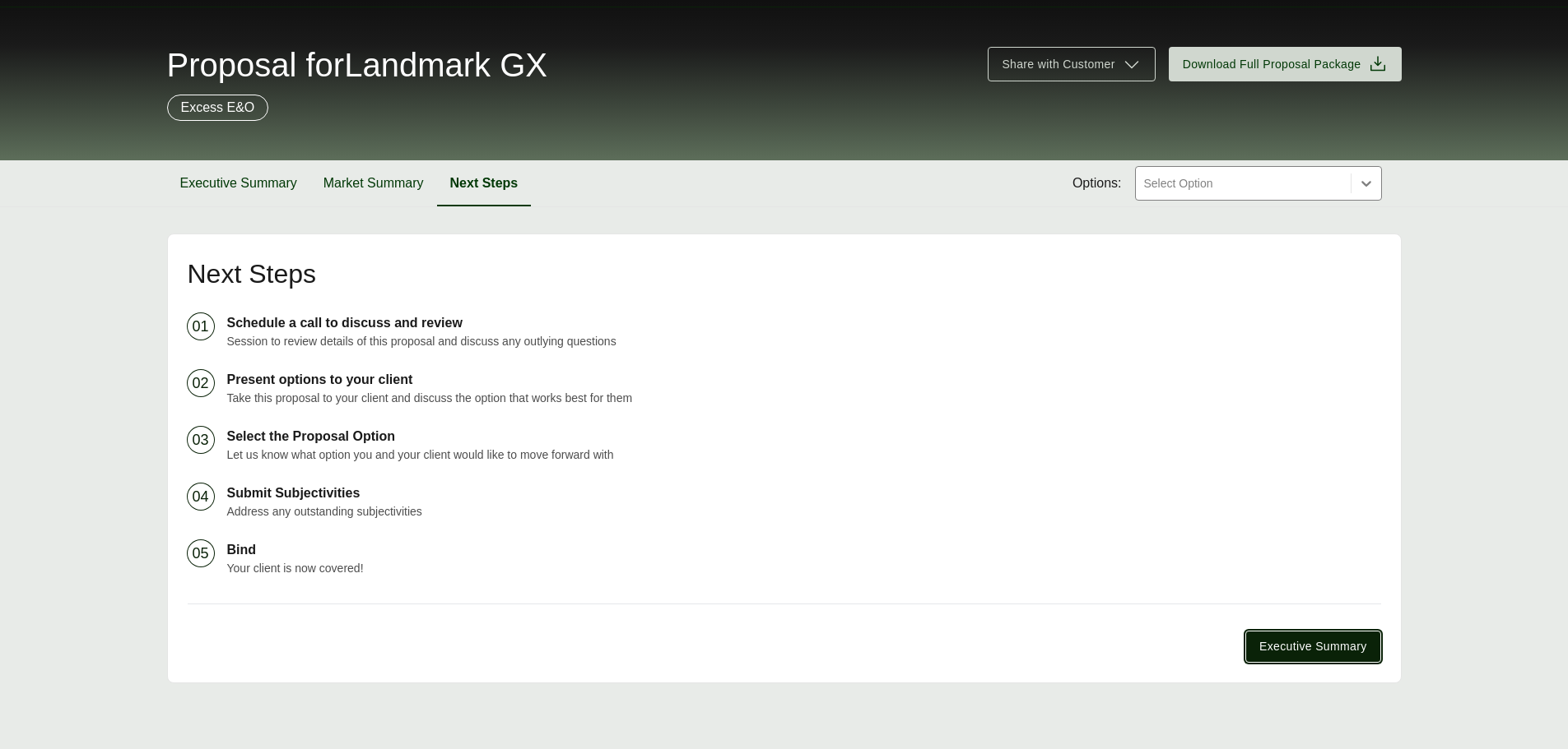
click at [1329, 644] on span "Executive Summary" at bounding box center [1312, 648] width 107 height 17
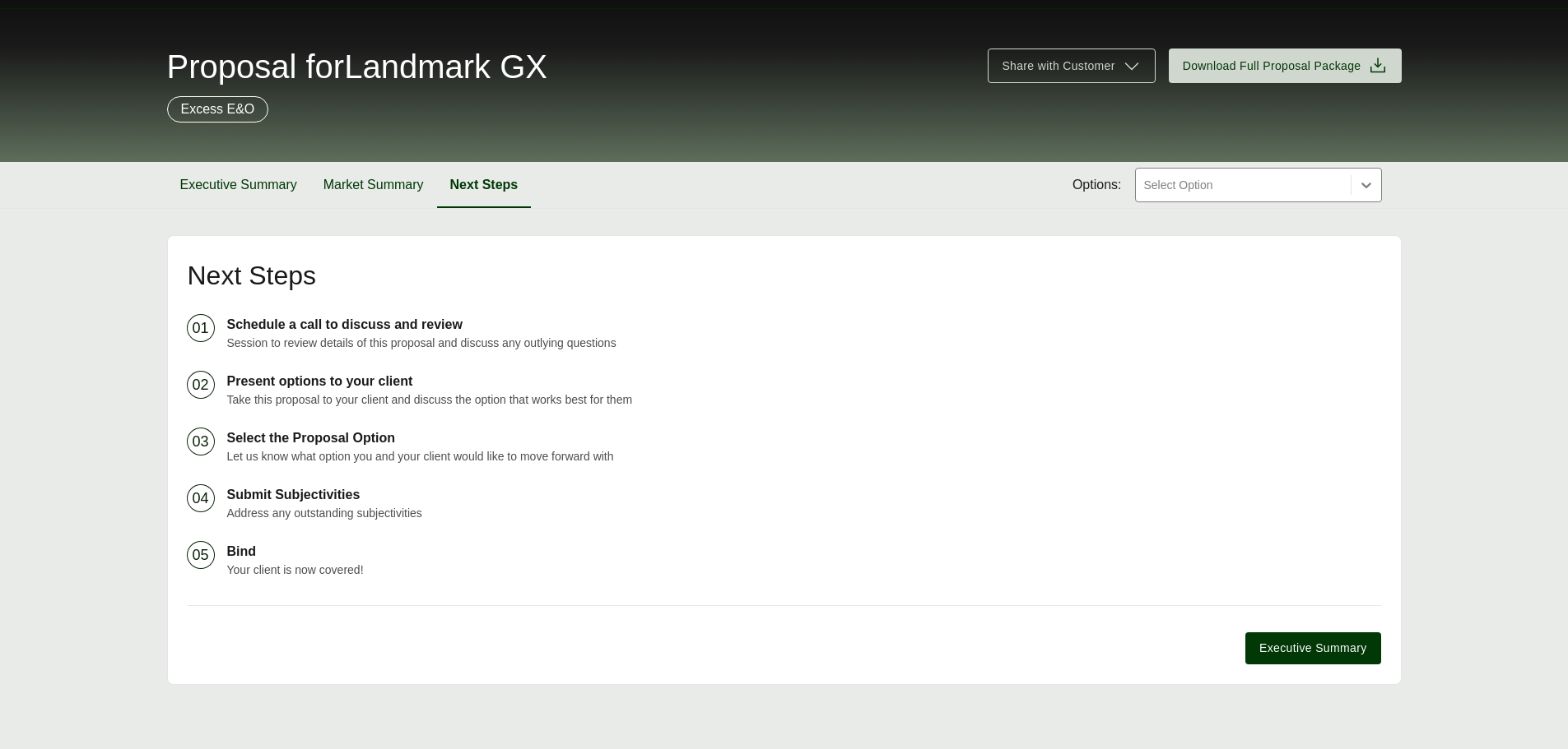
scroll to position [70, 0]
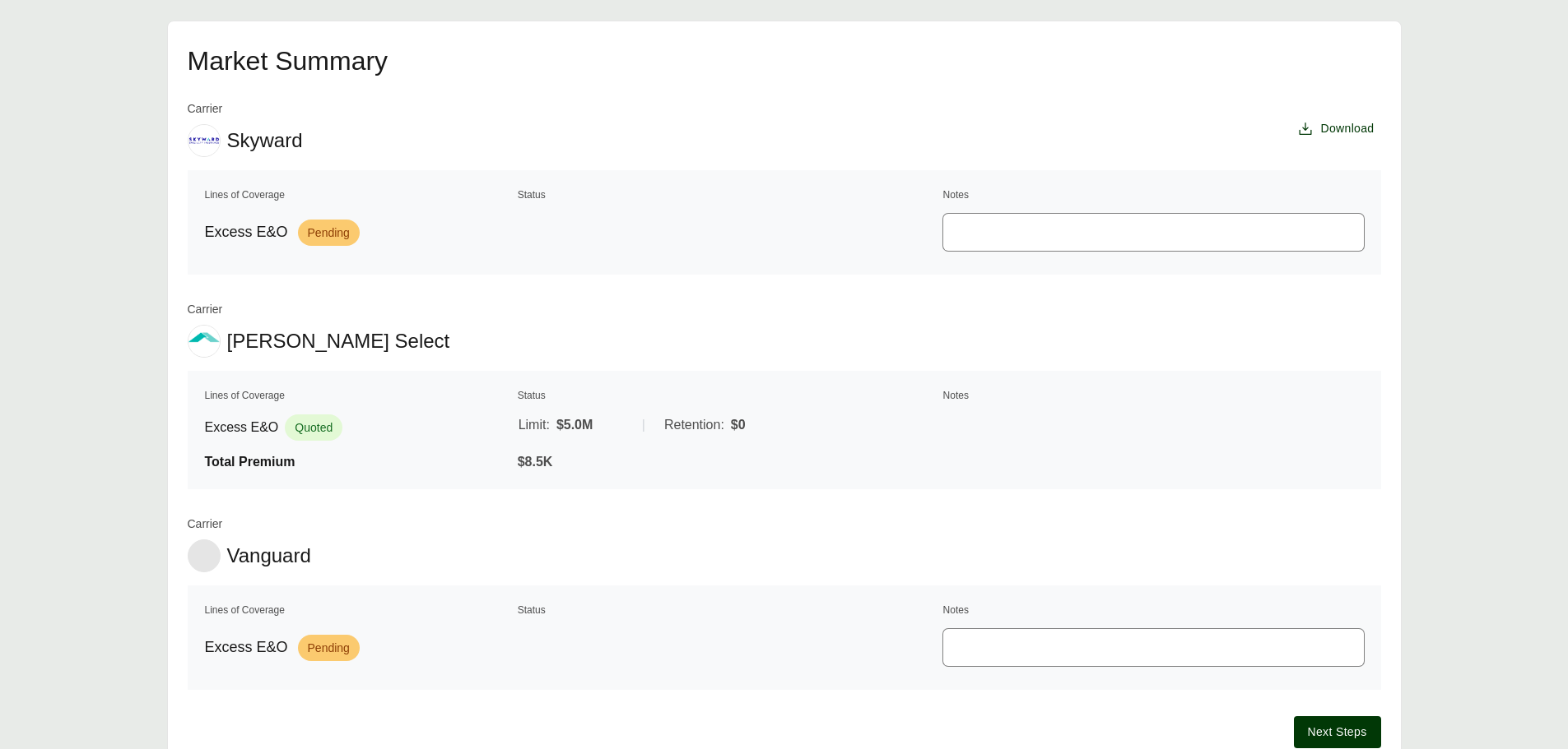
scroll to position [286, 0]
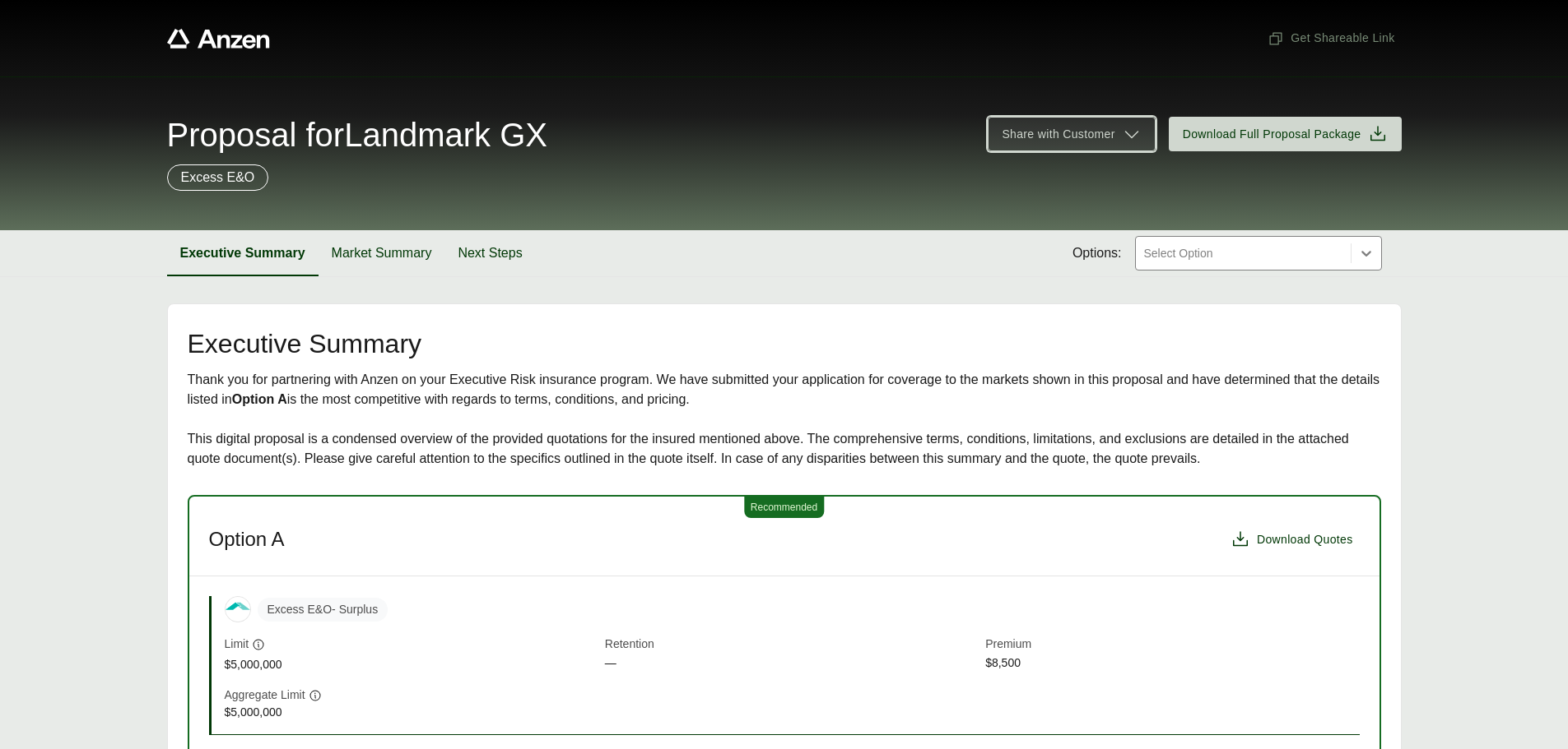
click at [1128, 135] on icon at bounding box center [1132, 134] width 14 height 8
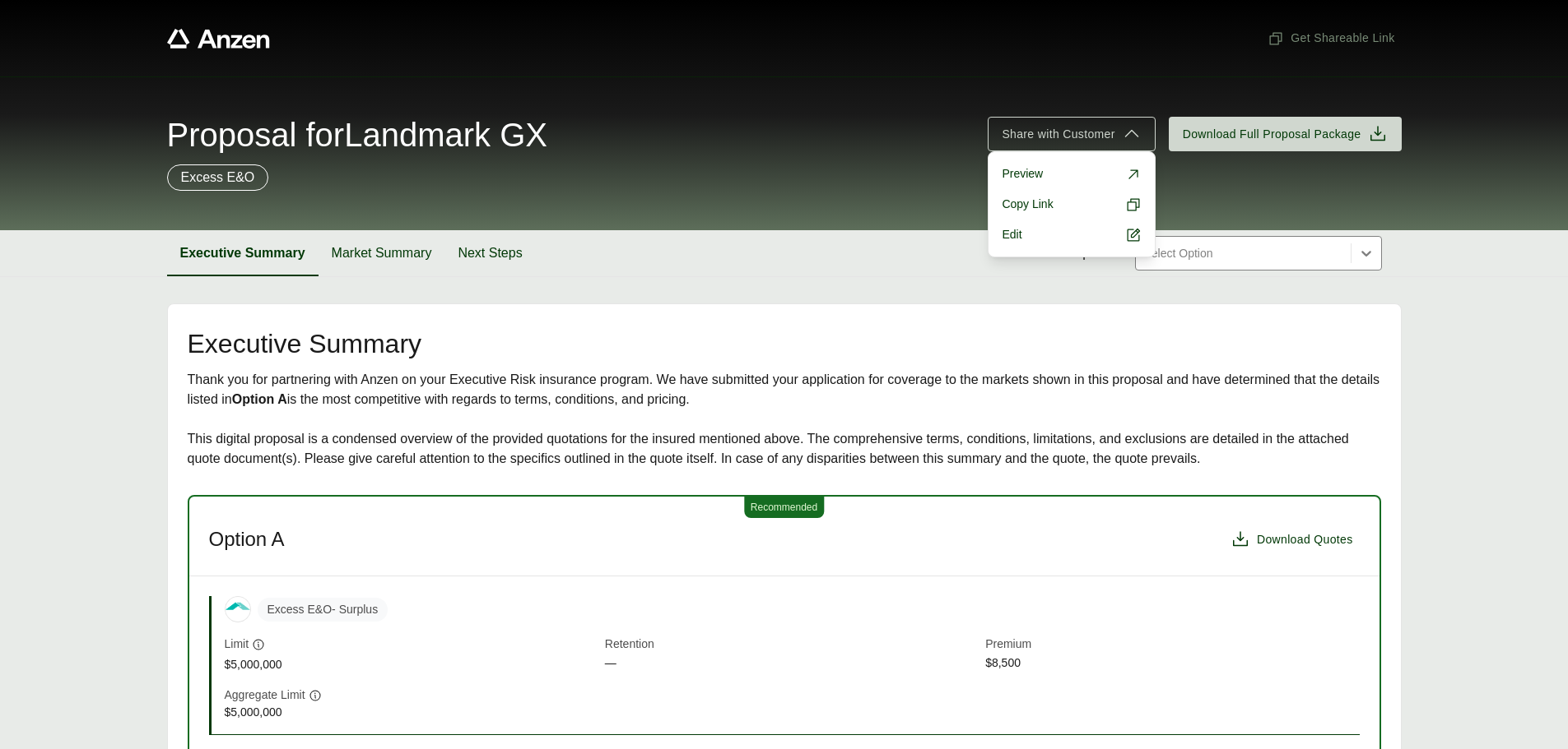
click at [1240, 186] on div "Excess E&O" at bounding box center [784, 177] width 1234 height 26
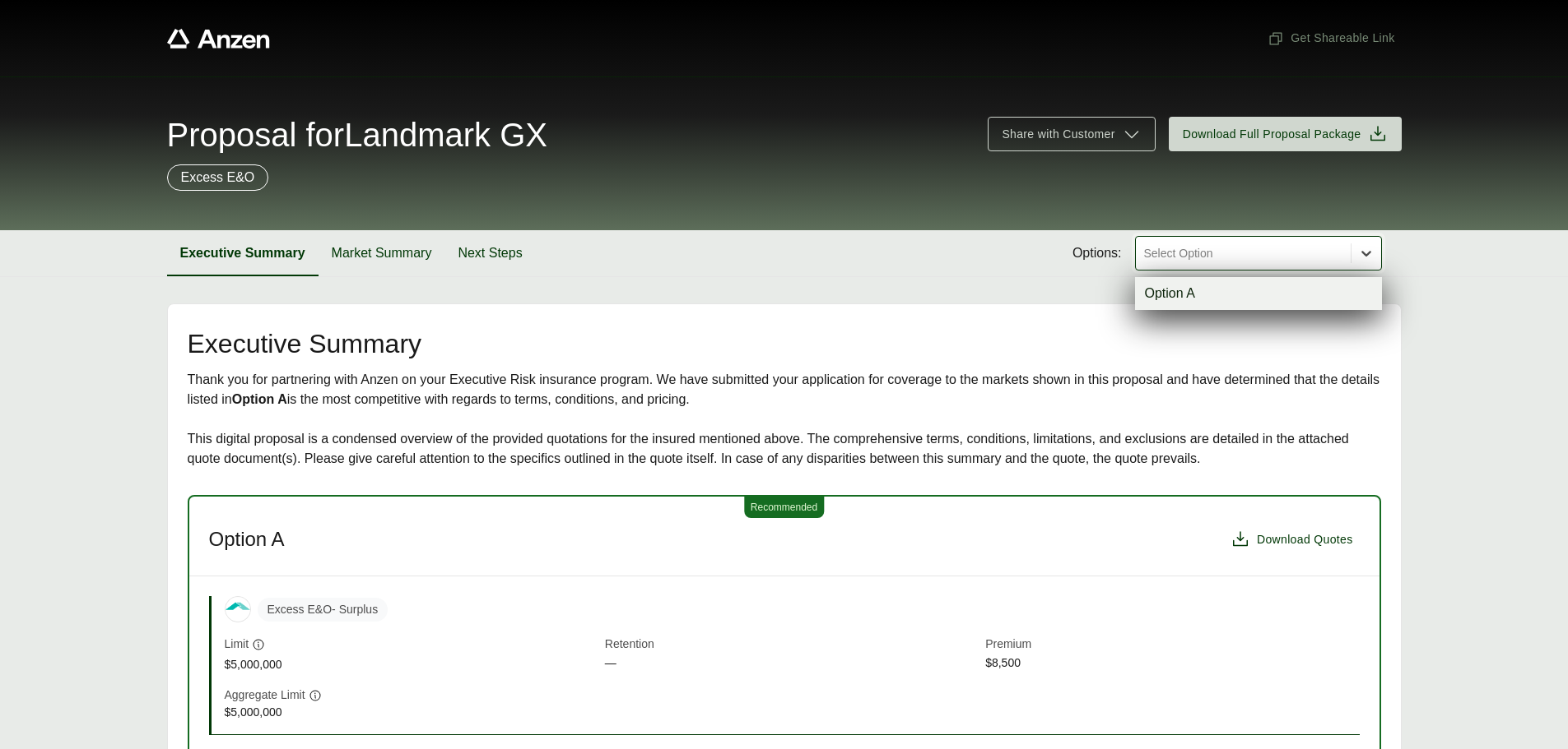
click at [1363, 252] on icon at bounding box center [1366, 254] width 10 height 6
click at [1299, 293] on div "Option A" at bounding box center [1258, 294] width 247 height 33
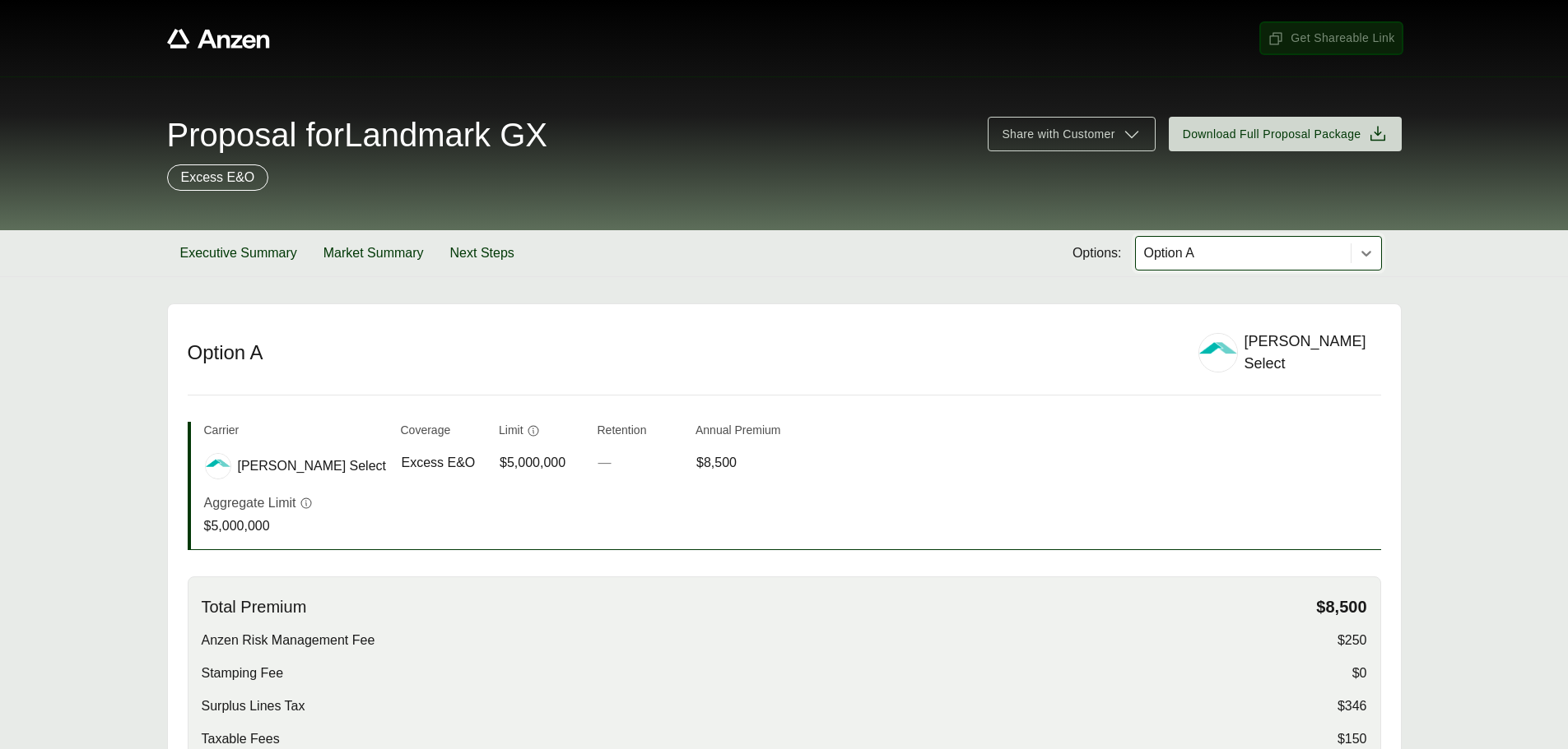
click at [1376, 38] on span "Get Shareable Link" at bounding box center [1330, 39] width 127 height 17
